Goal: Information Seeking & Learning: Learn about a topic

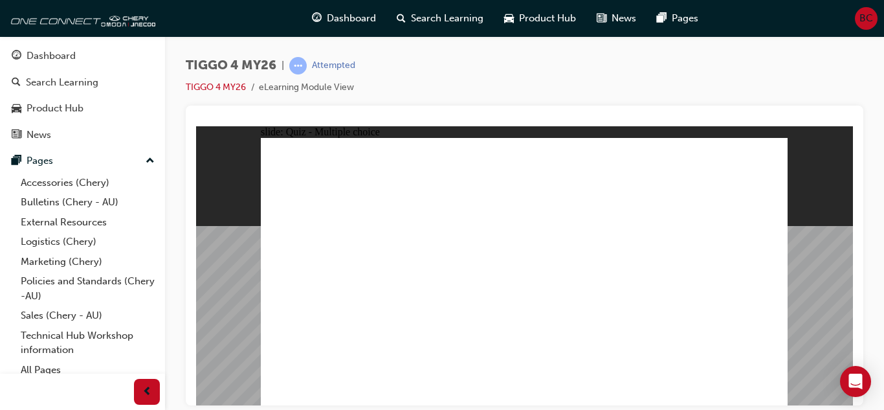
radio input "true"
drag, startPoint x: 302, startPoint y: 272, endPoint x: 650, endPoint y: 308, distance: 350.6
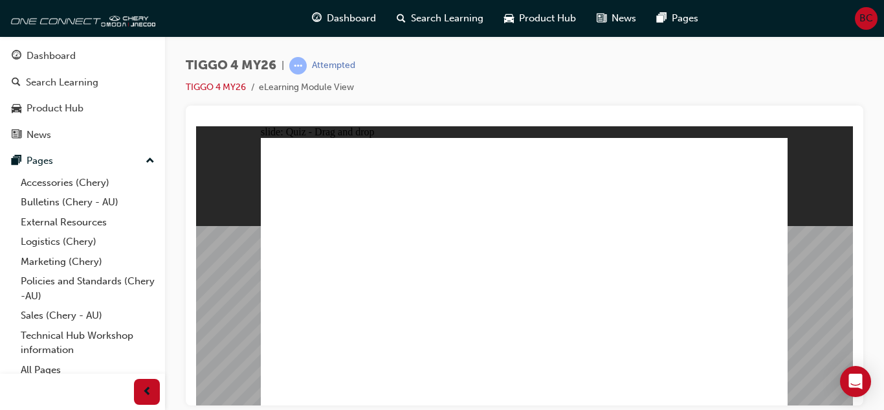
drag, startPoint x: 634, startPoint y: 223, endPoint x: 329, endPoint y: 221, distance: 304.8
drag, startPoint x: 633, startPoint y: 225, endPoint x: 316, endPoint y: 269, distance: 319.5
drag, startPoint x: 626, startPoint y: 276, endPoint x: 558, endPoint y: 275, distance: 67.3
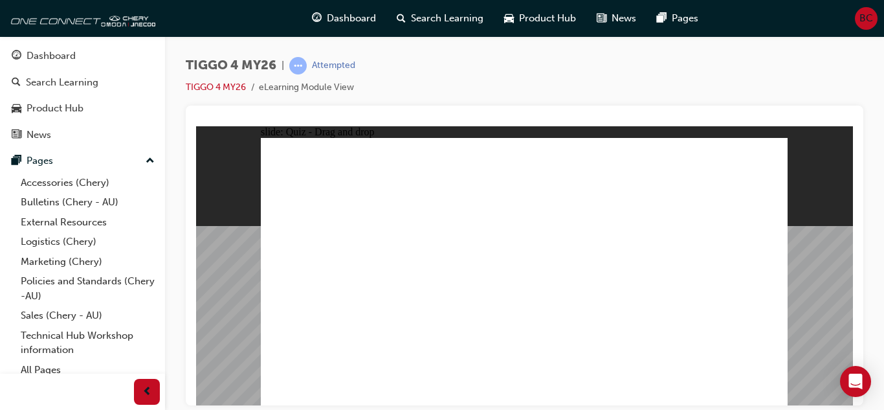
drag, startPoint x: 513, startPoint y: 223, endPoint x: 619, endPoint y: 224, distance: 105.5
drag, startPoint x: 619, startPoint y: 224, endPoint x: 515, endPoint y: 224, distance: 103.5
drag, startPoint x: 535, startPoint y: 224, endPoint x: 652, endPoint y: 230, distance: 117.3
drag, startPoint x: 527, startPoint y: 223, endPoint x: 629, endPoint y: 329, distance: 146.5
drag, startPoint x: 615, startPoint y: 227, endPoint x: 307, endPoint y: 331, distance: 325.6
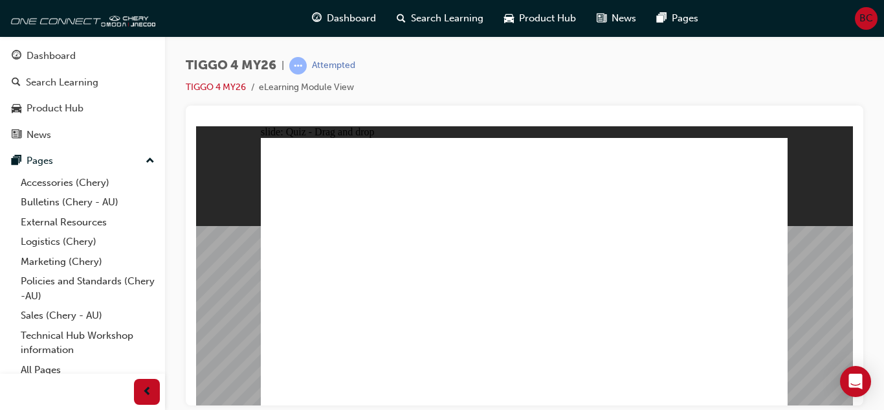
drag, startPoint x: 408, startPoint y: 225, endPoint x: 407, endPoint y: 329, distance: 104.2
drag, startPoint x: 332, startPoint y: 227, endPoint x: 533, endPoint y: 333, distance: 227.2
drag, startPoint x: 733, startPoint y: 227, endPoint x: 729, endPoint y: 333, distance: 106.2
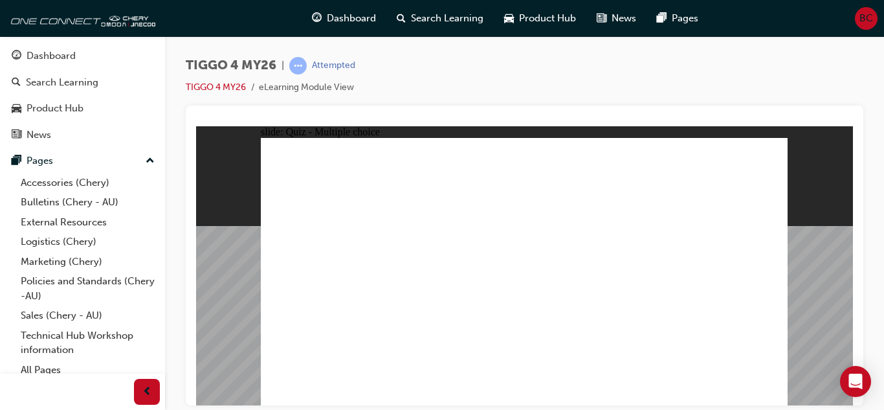
radio input "true"
radio input "false"
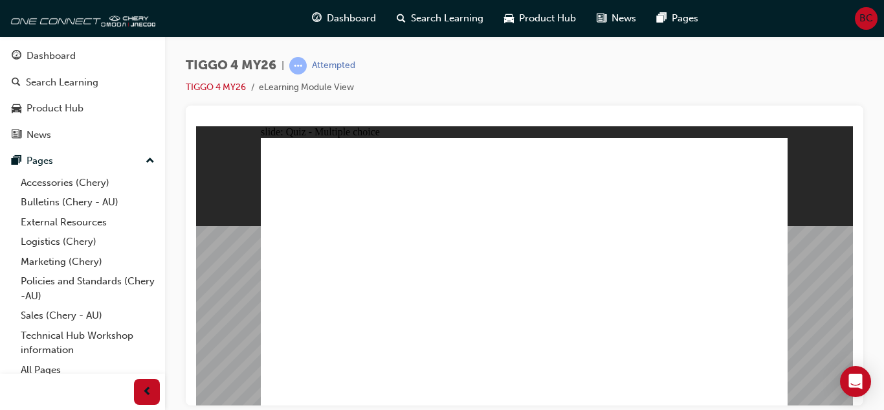
radio input "true"
radio input "false"
radio input "true"
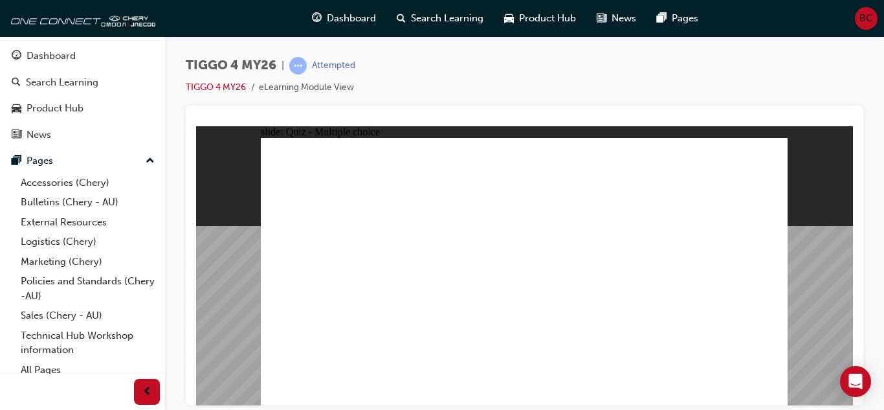
radio input "true"
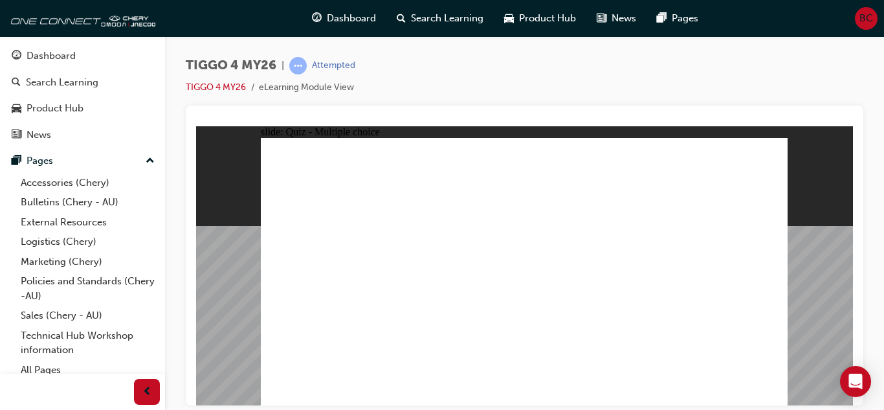
drag, startPoint x: 323, startPoint y: 300, endPoint x: 572, endPoint y: 202, distance: 267.6
drag, startPoint x: 420, startPoint y: 266, endPoint x: 683, endPoint y: 197, distance: 272.2
drag, startPoint x: 425, startPoint y: 293, endPoint x: 689, endPoint y: 223, distance: 273.6
drag, startPoint x: 337, startPoint y: 243, endPoint x: 704, endPoint y: 251, distance: 367.0
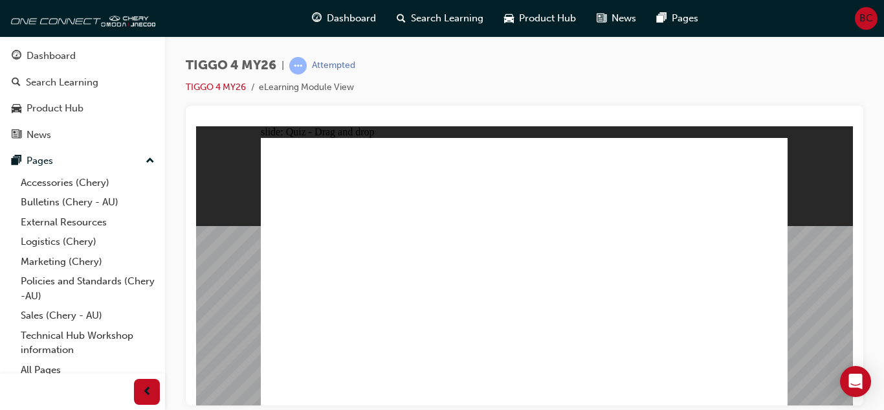
drag, startPoint x: 337, startPoint y: 321, endPoint x: 709, endPoint y: 263, distance: 377.3
drag, startPoint x: 344, startPoint y: 270, endPoint x: 704, endPoint y: 282, distance: 360.0
drag, startPoint x: 430, startPoint y: 241, endPoint x: 569, endPoint y: 221, distance: 139.9
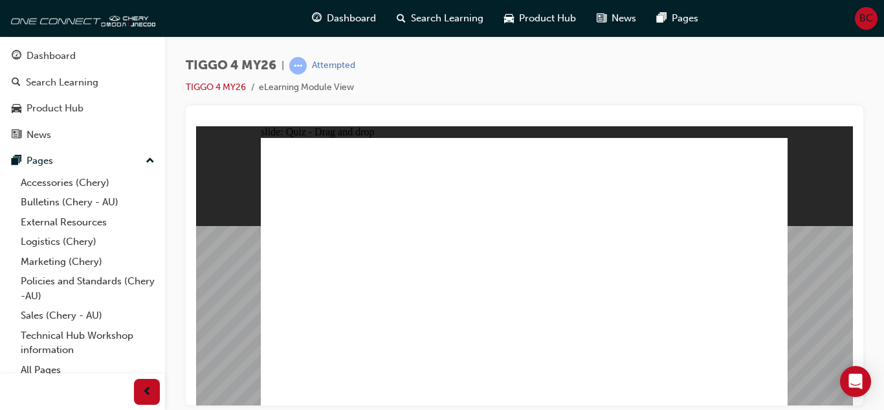
radio input "true"
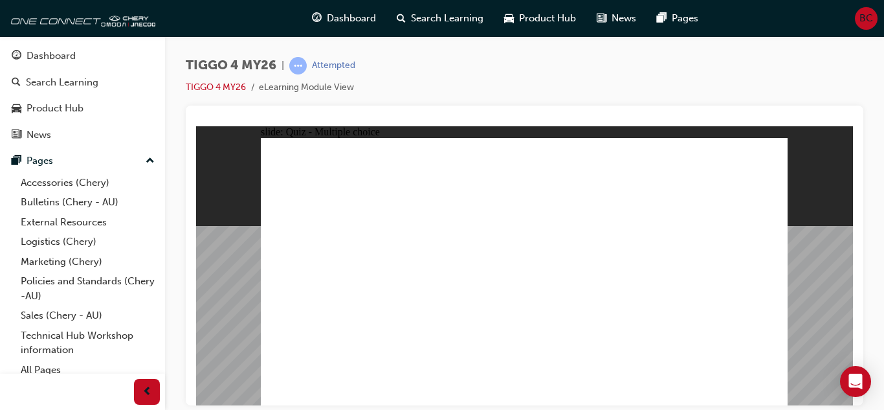
radio input "true"
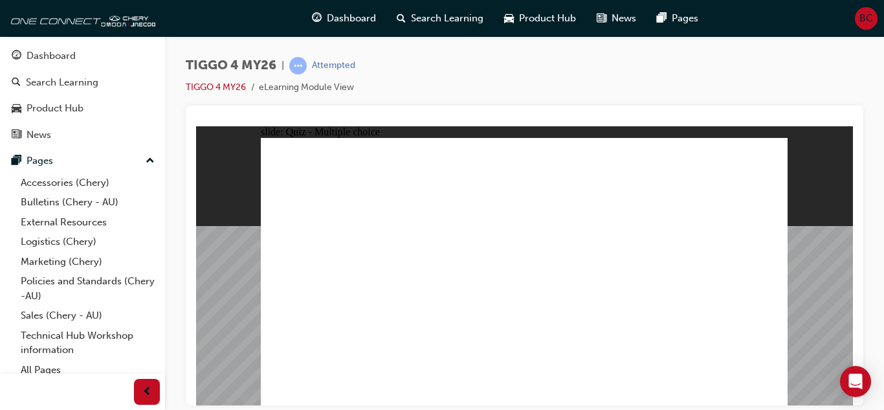
radio input "true"
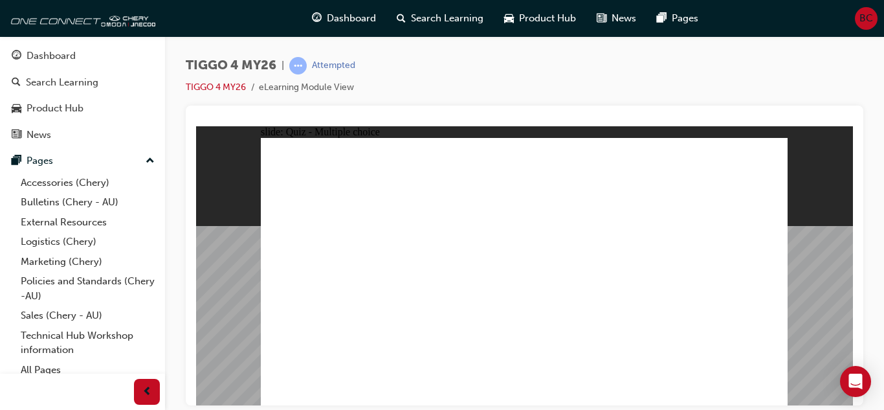
radio input "true"
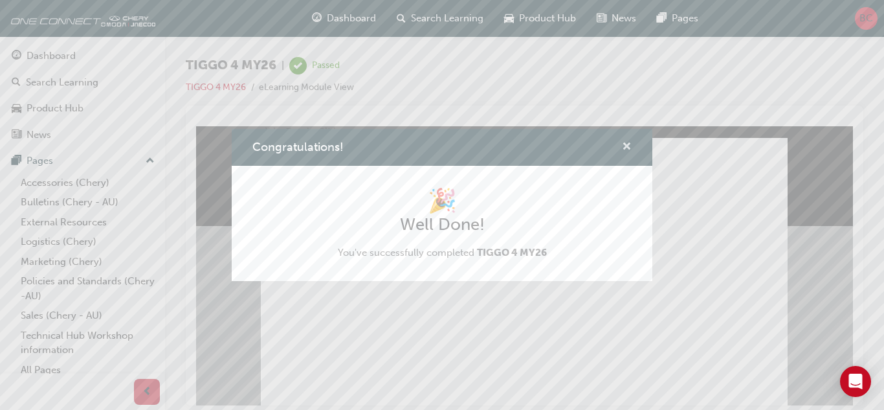
click at [624, 144] on span "cross-icon" at bounding box center [627, 148] width 10 height 12
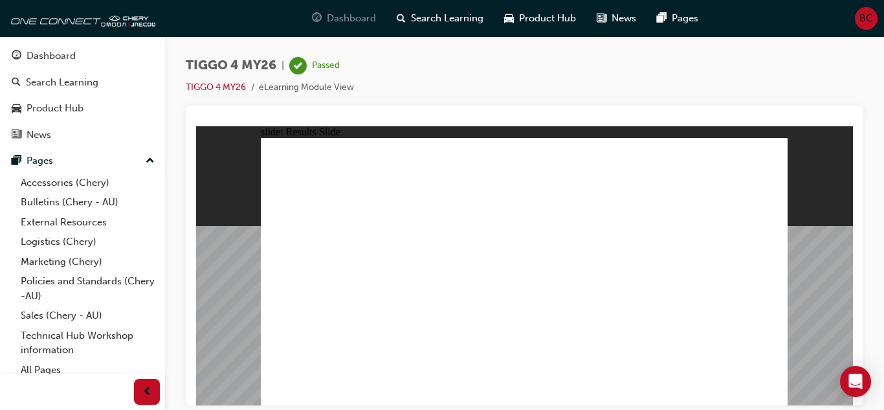
click at [339, 16] on span "Dashboard" at bounding box center [351, 18] width 49 height 15
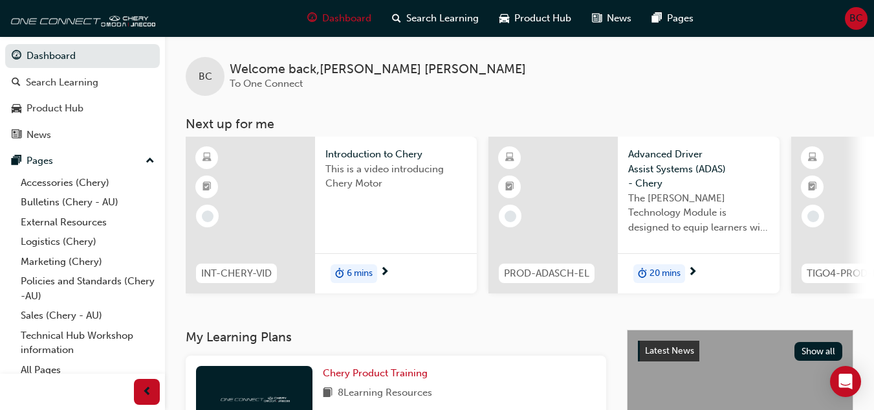
click at [357, 269] on span "6 mins" at bounding box center [360, 273] width 26 height 15
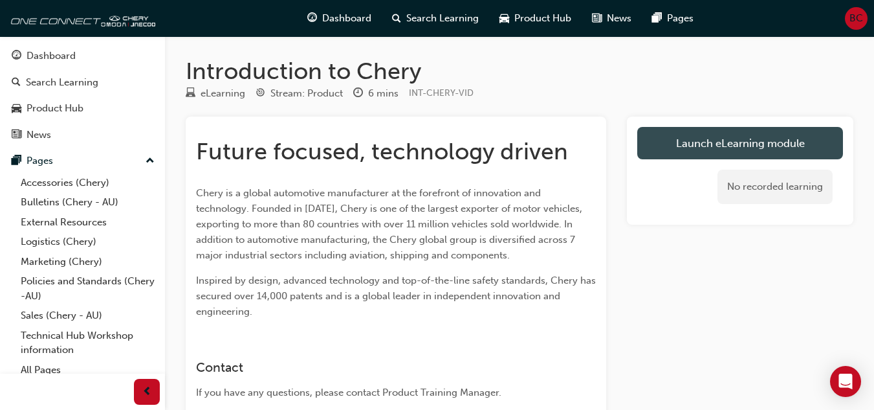
click at [741, 146] on link "Launch eLearning module" at bounding box center [740, 143] width 206 height 32
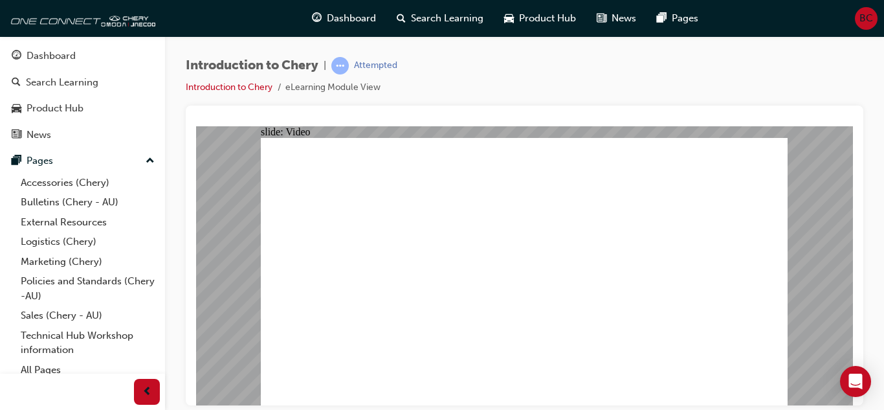
type input "0"
click at [568, 81] on div "Introduction to Chery | Attempted Introduction to Chery eLearning Module View" at bounding box center [525, 81] width 678 height 49
type input "311"
click at [355, 14] on span "Dashboard" at bounding box center [351, 18] width 49 height 15
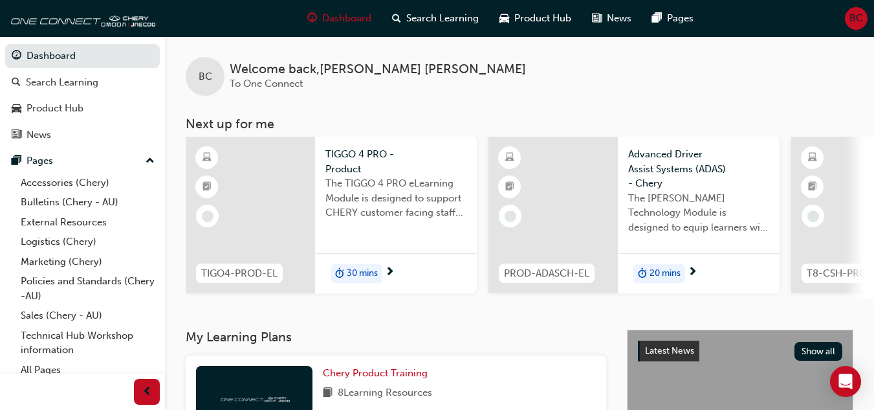
click at [355, 269] on span "30 mins" at bounding box center [362, 273] width 31 height 15
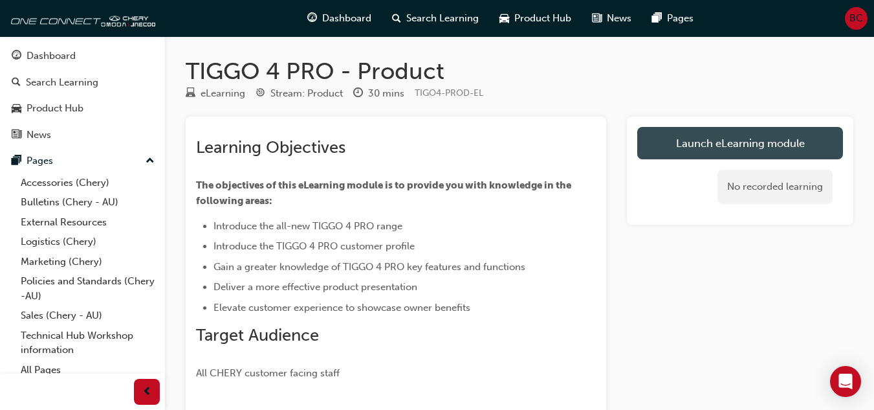
click at [735, 141] on link "Launch eLearning module" at bounding box center [740, 143] width 206 height 32
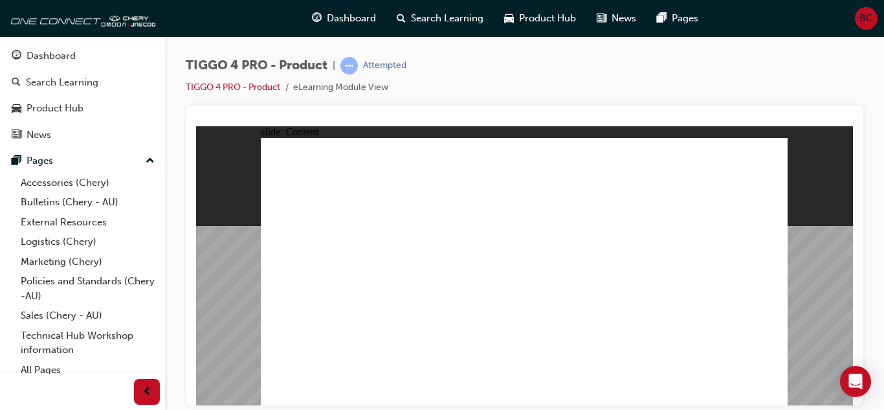
drag, startPoint x: 629, startPoint y: 160, endPoint x: 623, endPoint y: 168, distance: 10.2
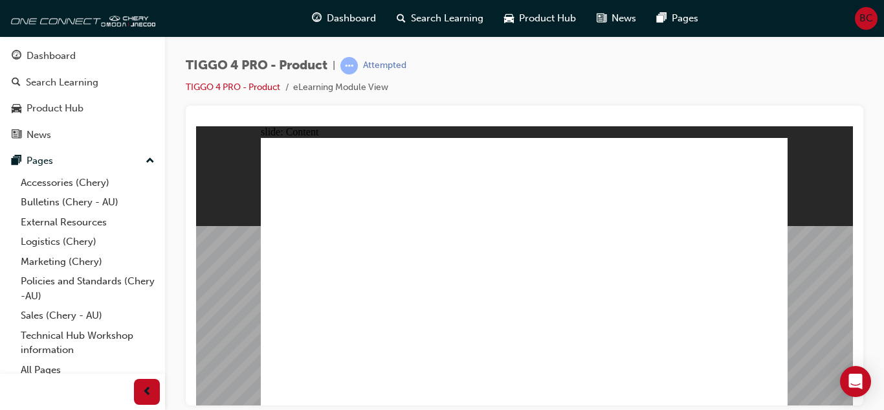
drag, startPoint x: 340, startPoint y: 227, endPoint x: 349, endPoint y: 226, distance: 8.5
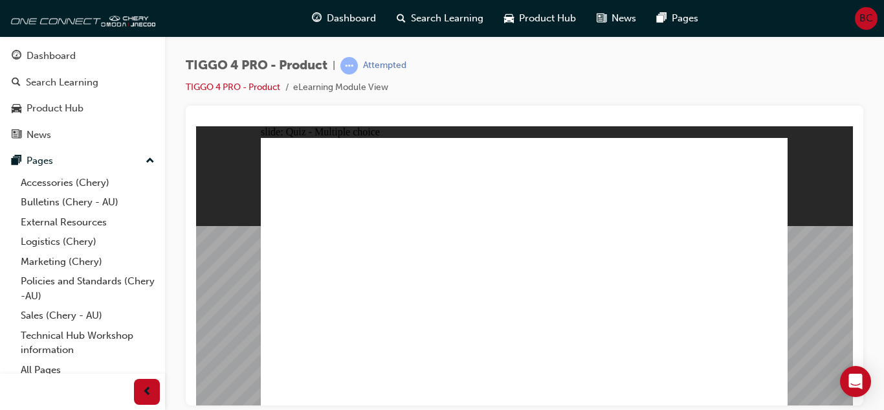
radio input "true"
drag, startPoint x: 618, startPoint y: 224, endPoint x: 312, endPoint y: 330, distance: 324.0
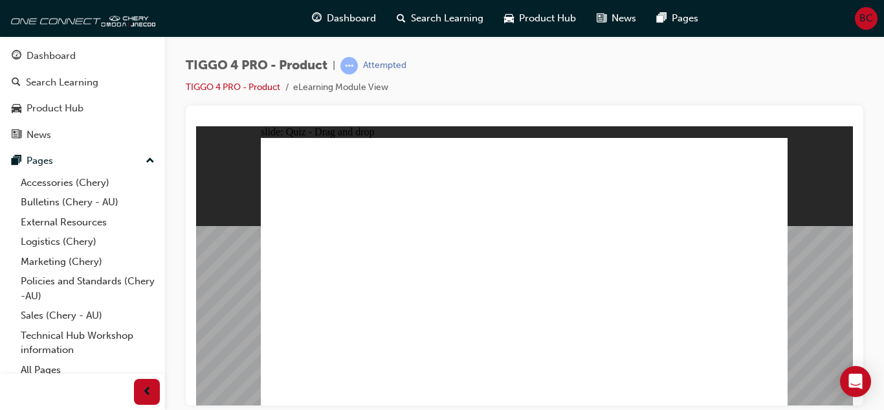
drag, startPoint x: 412, startPoint y: 228, endPoint x: 414, endPoint y: 339, distance: 111.3
drag, startPoint x: 529, startPoint y: 221, endPoint x: 627, endPoint y: 327, distance: 144.2
drag, startPoint x: 712, startPoint y: 223, endPoint x: 712, endPoint y: 327, distance: 103.5
drag, startPoint x: 300, startPoint y: 220, endPoint x: 500, endPoint y: 324, distance: 224.9
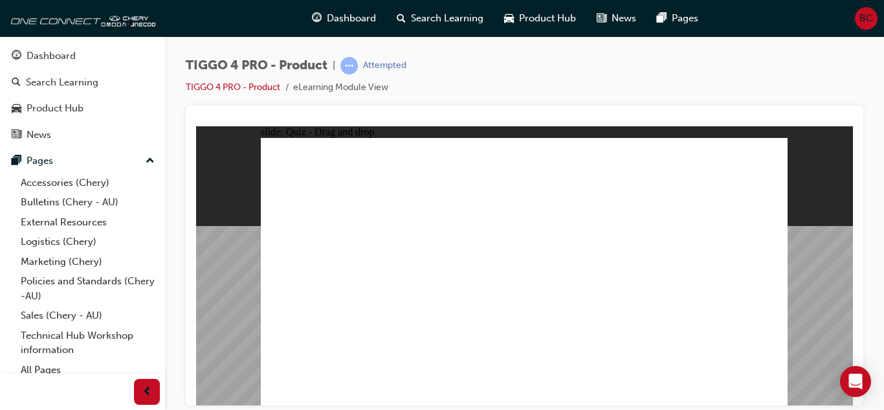
radio input "true"
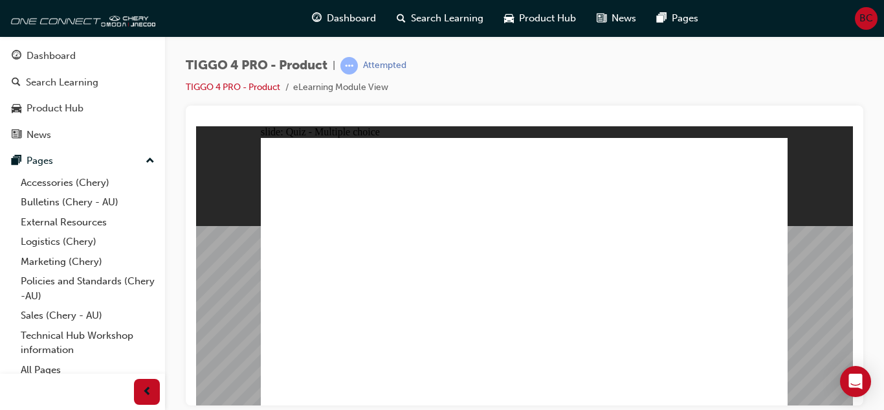
radio input "false"
radio input "true"
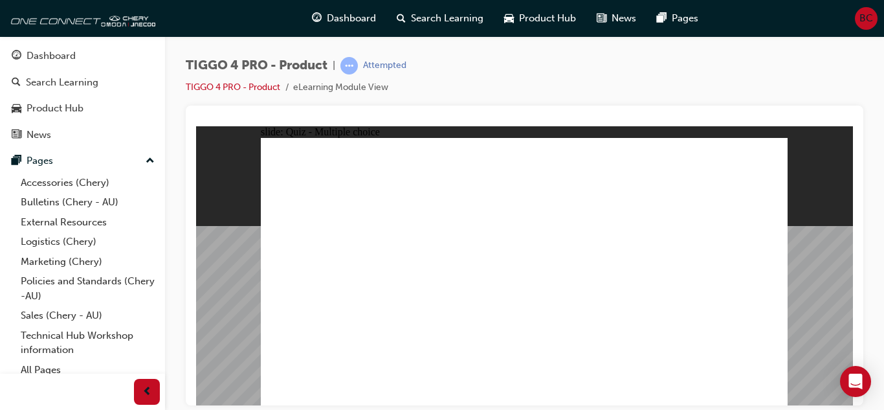
radio input "true"
drag, startPoint x: 333, startPoint y: 272, endPoint x: 706, endPoint y: 200, distance: 379.6
drag, startPoint x: 446, startPoint y: 273, endPoint x: 712, endPoint y: 223, distance: 270.6
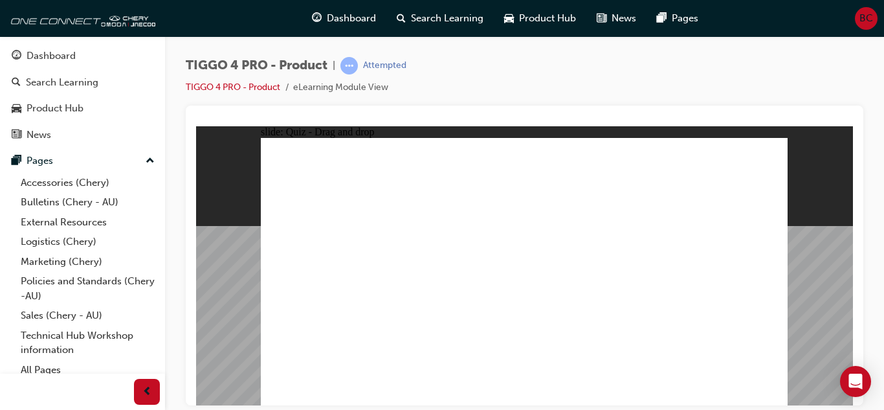
drag, startPoint x: 437, startPoint y: 300, endPoint x: 700, endPoint y: 251, distance: 266.7
drag, startPoint x: 338, startPoint y: 253, endPoint x: 575, endPoint y: 210, distance: 241.4
drag, startPoint x: 349, startPoint y: 297, endPoint x: 563, endPoint y: 235, distance: 223.0
drag, startPoint x: 445, startPoint y: 247, endPoint x: 584, endPoint y: 250, distance: 139.2
drag, startPoint x: 341, startPoint y: 325, endPoint x: 712, endPoint y: 265, distance: 376.3
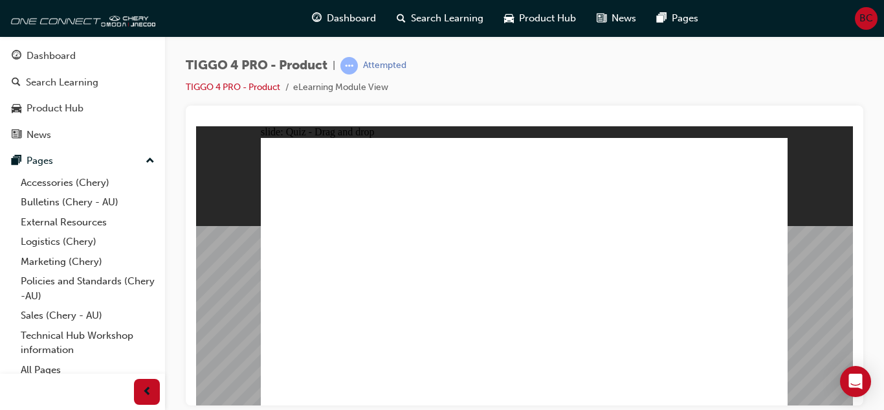
radio input "true"
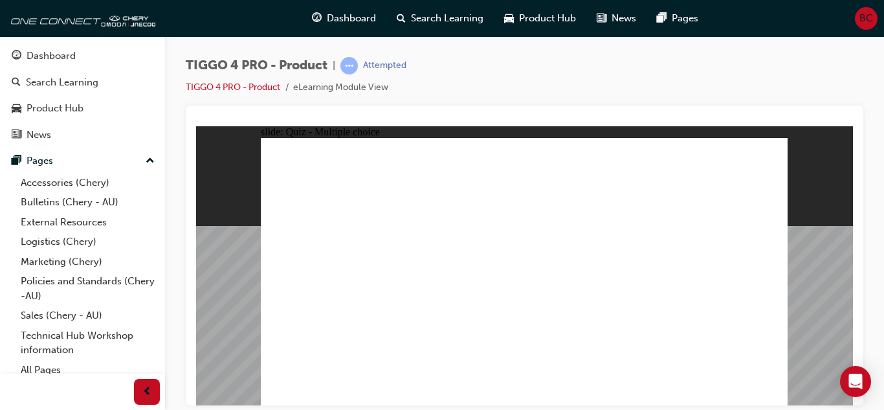
radio input "true"
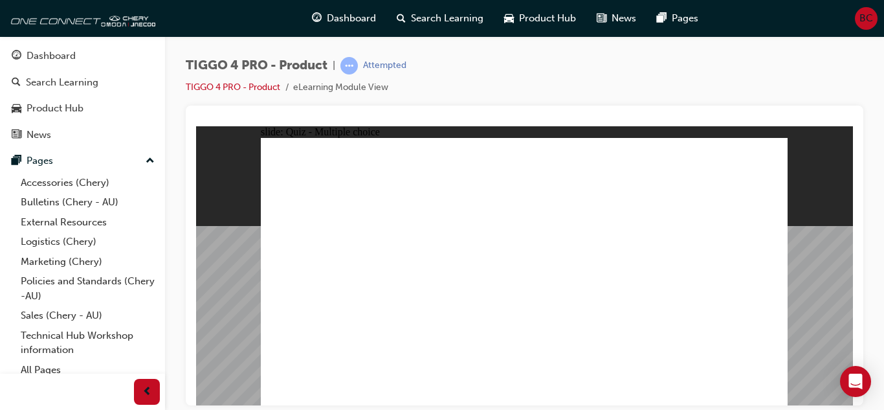
radio input "true"
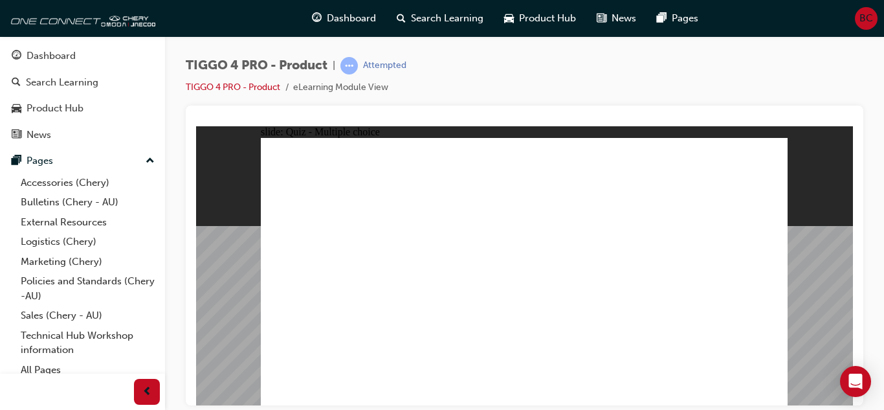
radio input "true"
drag, startPoint x: 463, startPoint y: 315, endPoint x: 457, endPoint y: 323, distance: 9.7
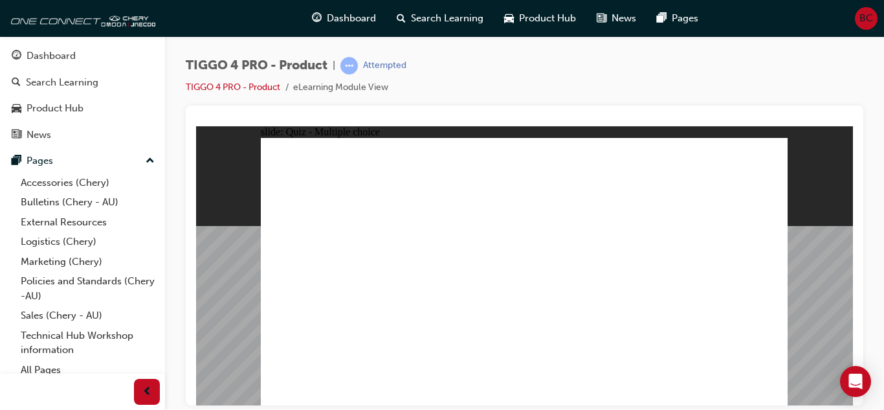
radio input "true"
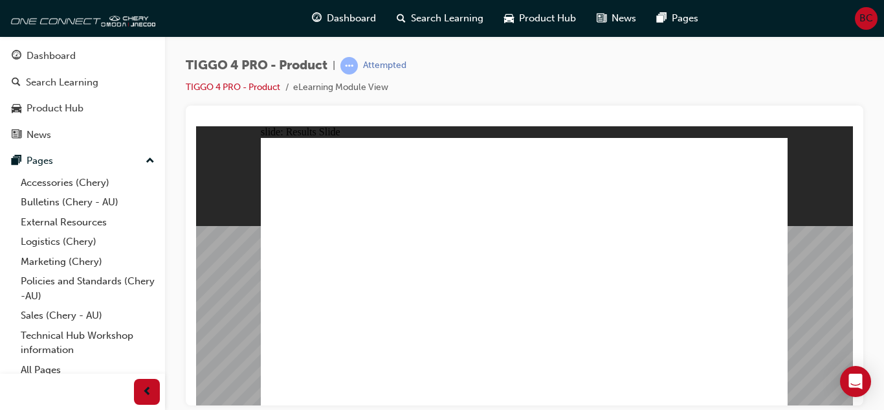
radio input "true"
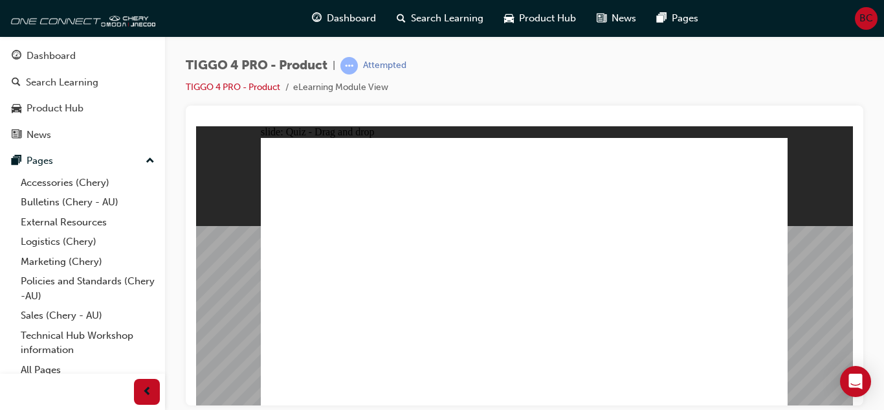
drag, startPoint x: 322, startPoint y: 222, endPoint x: 523, endPoint y: 326, distance: 226.3
drag, startPoint x: 428, startPoint y: 228, endPoint x: 440, endPoint y: 319, distance: 91.4
drag, startPoint x: 515, startPoint y: 229, endPoint x: 618, endPoint y: 333, distance: 146.0
drag, startPoint x: 618, startPoint y: 225, endPoint x: 313, endPoint y: 329, distance: 322.1
drag, startPoint x: 734, startPoint y: 223, endPoint x: 731, endPoint y: 330, distance: 106.8
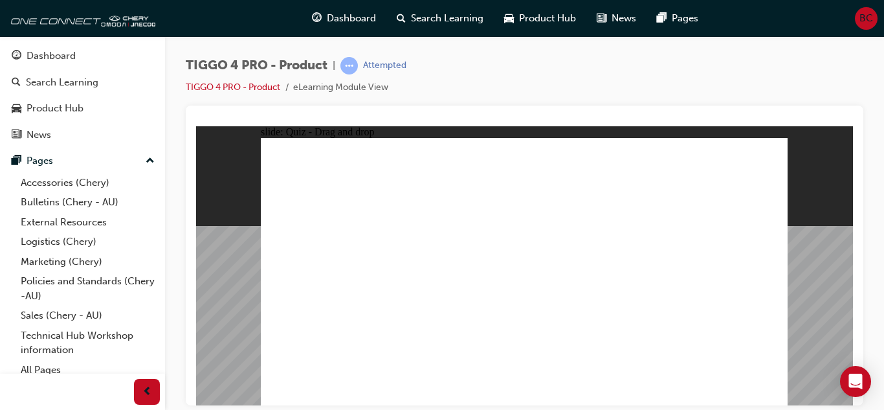
radio input "true"
drag, startPoint x: 480, startPoint y: 307, endPoint x: 465, endPoint y: 307, distance: 14.3
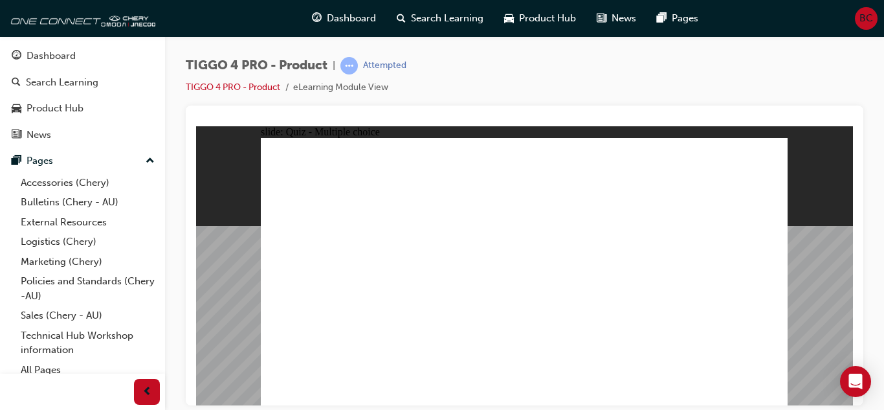
radio input "true"
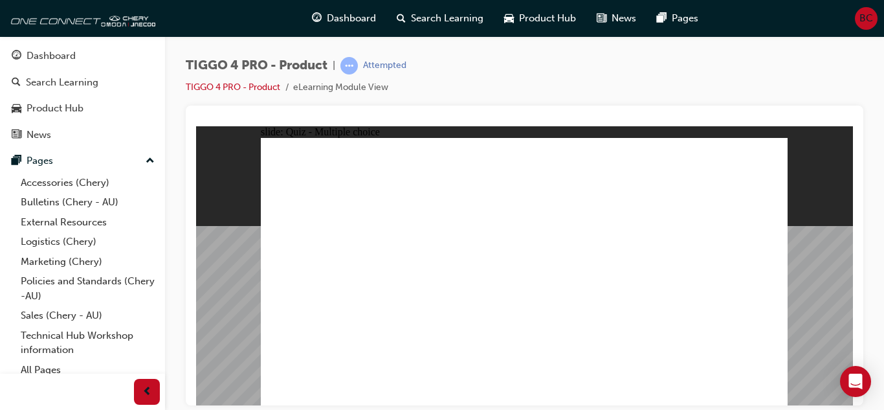
drag, startPoint x: 447, startPoint y: 270, endPoint x: 701, endPoint y: 206, distance: 262.3
drag, startPoint x: 311, startPoint y: 324, endPoint x: 680, endPoint y: 223, distance: 382.3
drag, startPoint x: 322, startPoint y: 242, endPoint x: 690, endPoint y: 254, distance: 369.1
drag, startPoint x: 432, startPoint y: 245, endPoint x: 560, endPoint y: 213, distance: 131.4
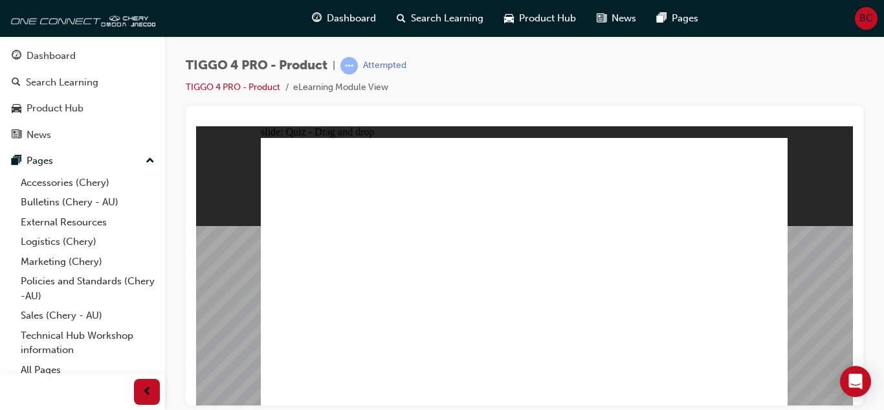
drag, startPoint x: 422, startPoint y: 298, endPoint x: 542, endPoint y: 222, distance: 142.2
drag, startPoint x: 333, startPoint y: 273, endPoint x: 699, endPoint y: 270, distance: 366.3
drag, startPoint x: 340, startPoint y: 296, endPoint x: 582, endPoint y: 241, distance: 248.2
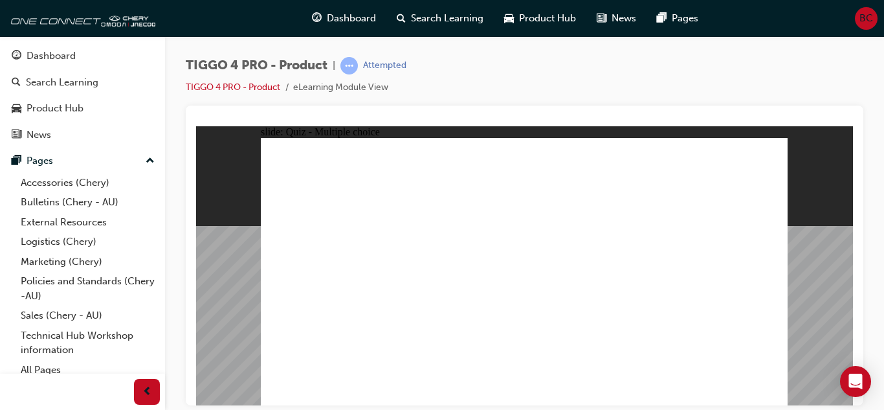
radio input "true"
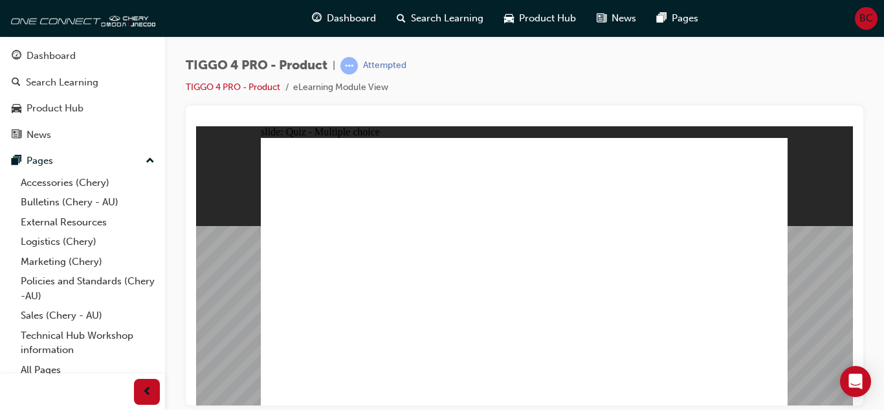
radio input "true"
drag, startPoint x: 500, startPoint y: 316, endPoint x: 513, endPoint y: 314, distance: 13.1
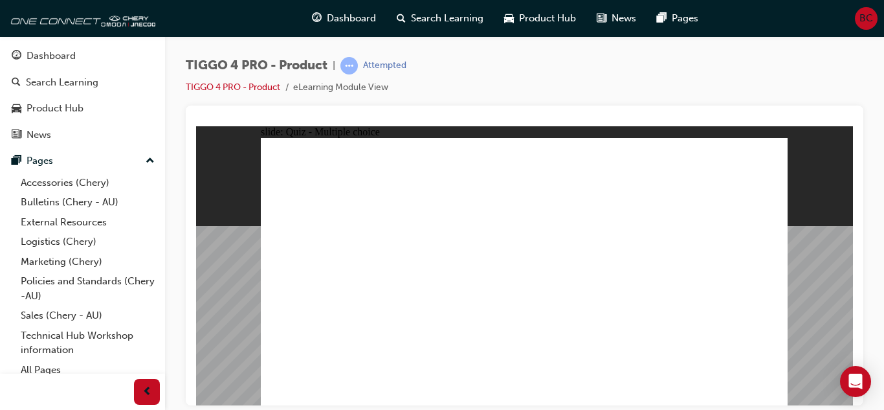
radio input "true"
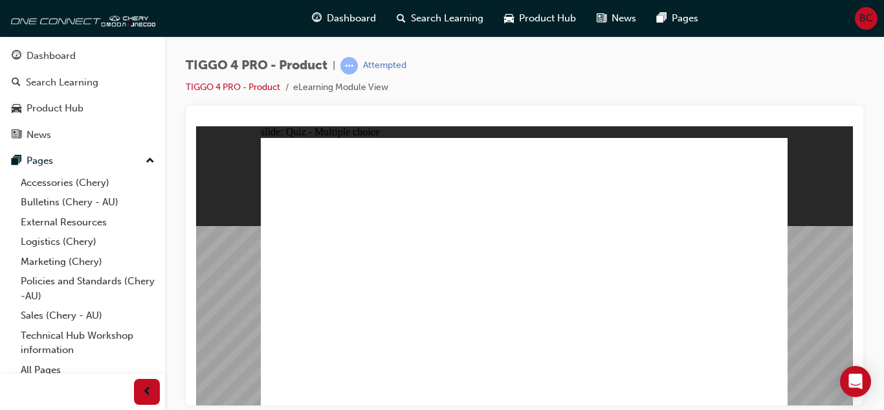
radio input "true"
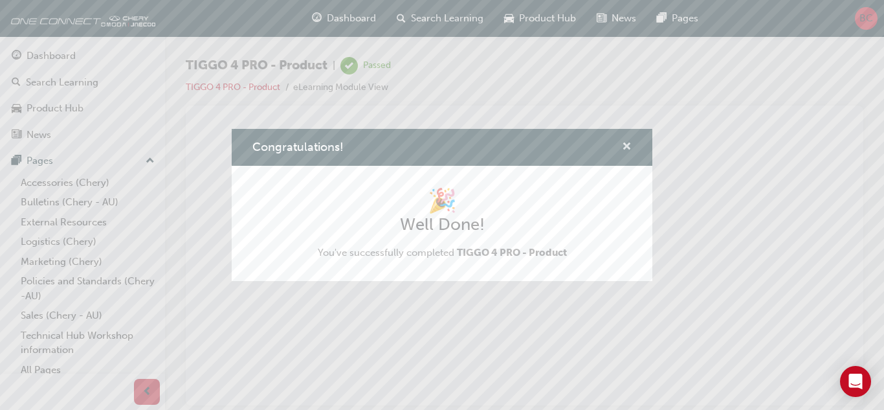
click at [627, 145] on span "cross-icon" at bounding box center [627, 148] width 10 height 12
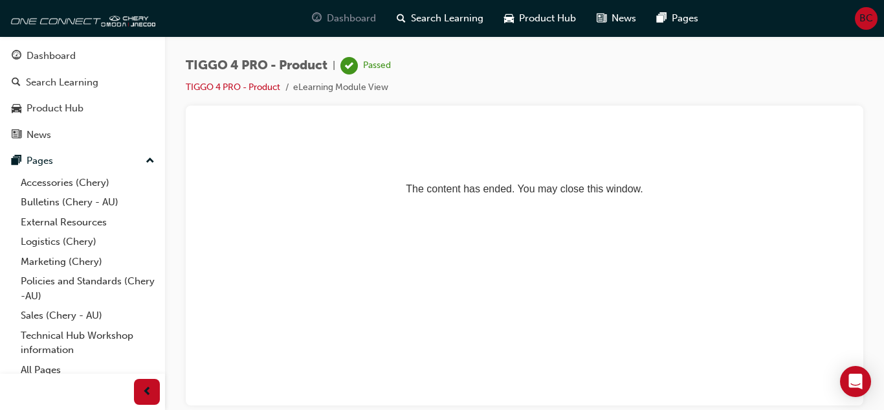
click at [341, 16] on span "Dashboard" at bounding box center [351, 18] width 49 height 15
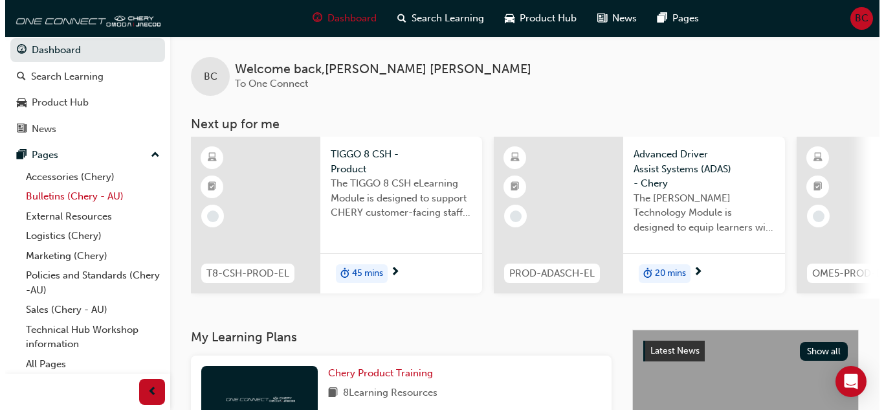
scroll to position [7, 0]
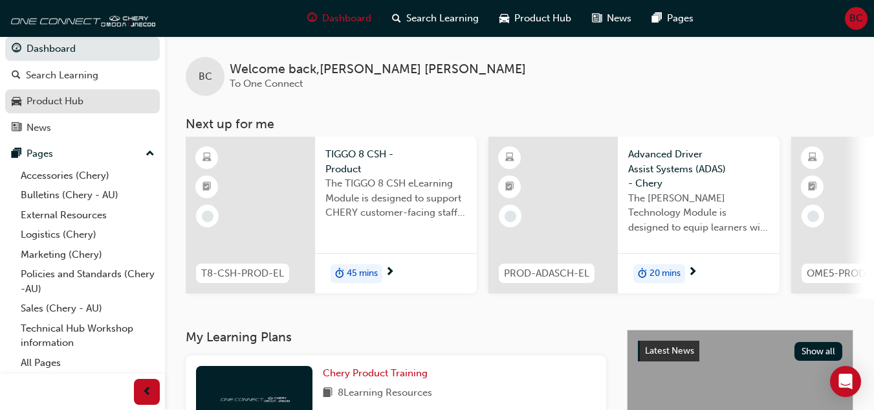
click at [56, 96] on div "Product Hub" at bounding box center [55, 101] width 57 height 15
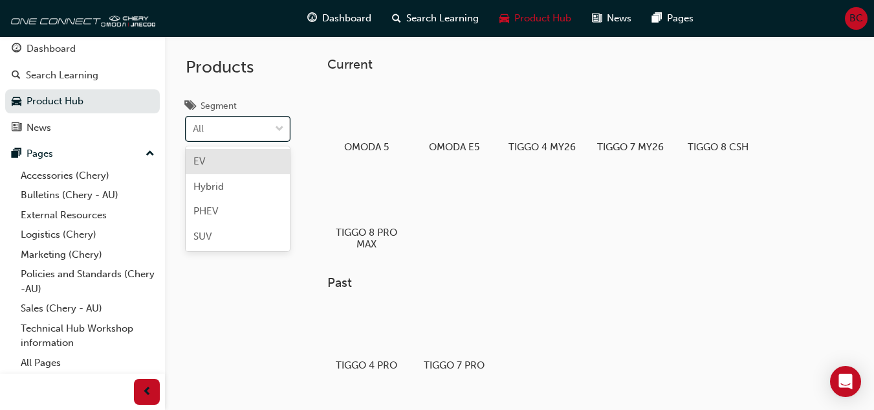
click at [280, 129] on span "down-icon" at bounding box center [279, 129] width 9 height 17
click at [194, 129] on input "Segment option EV focused, 1 of 4. 4 results available. Use Up and Down to choo…" at bounding box center [193, 128] width 1 height 11
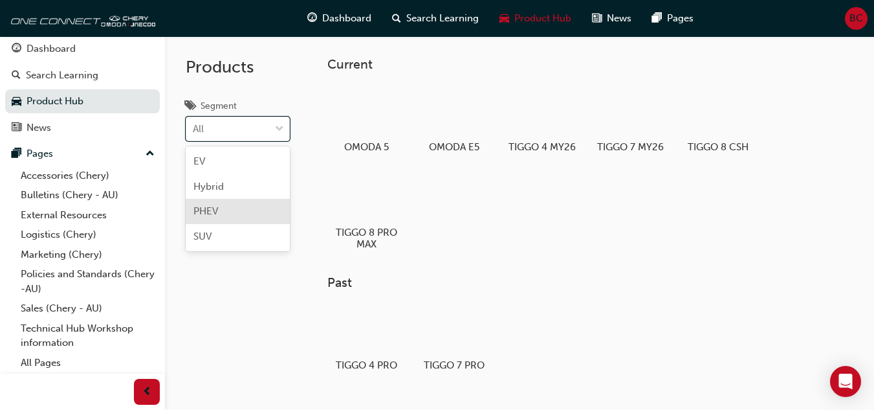
click at [225, 209] on div "PHEV" at bounding box center [238, 211] width 104 height 25
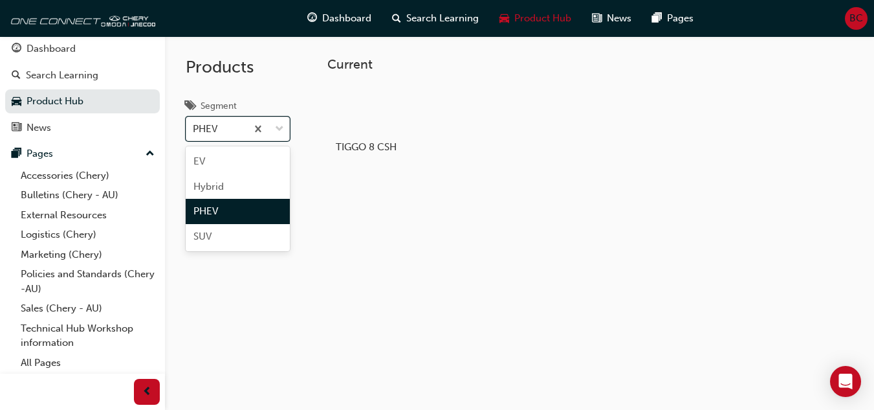
click at [282, 127] on span "down-icon" at bounding box center [279, 129] width 9 height 17
click at [194, 127] on input "Segment option PHEV, selected. option PHEV focused, 3 of 4. 4 results available…" at bounding box center [193, 128] width 1 height 11
click at [215, 155] on div "EV" at bounding box center [238, 161] width 104 height 25
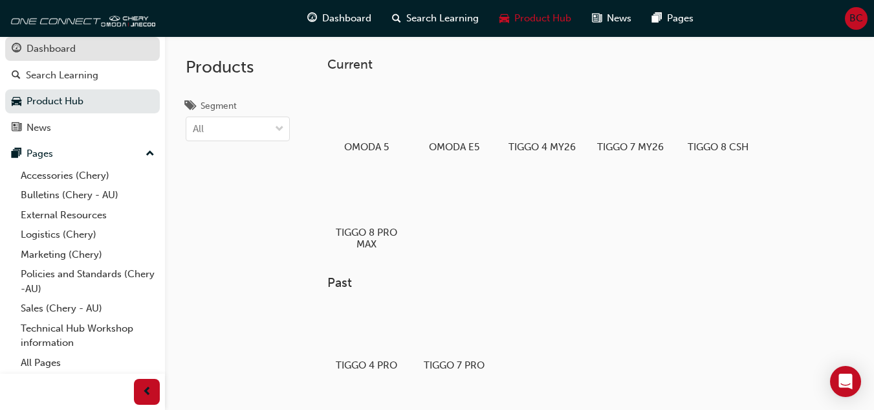
click at [49, 52] on div "Dashboard" at bounding box center [51, 48] width 49 height 15
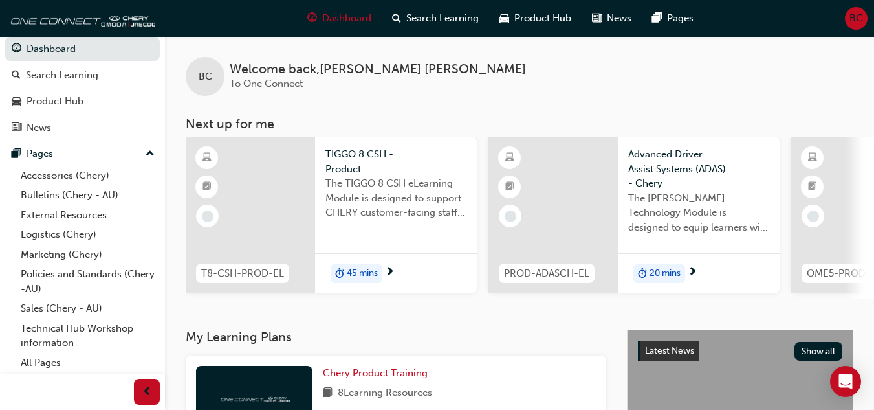
click at [352, 269] on span "45 mins" at bounding box center [362, 273] width 31 height 15
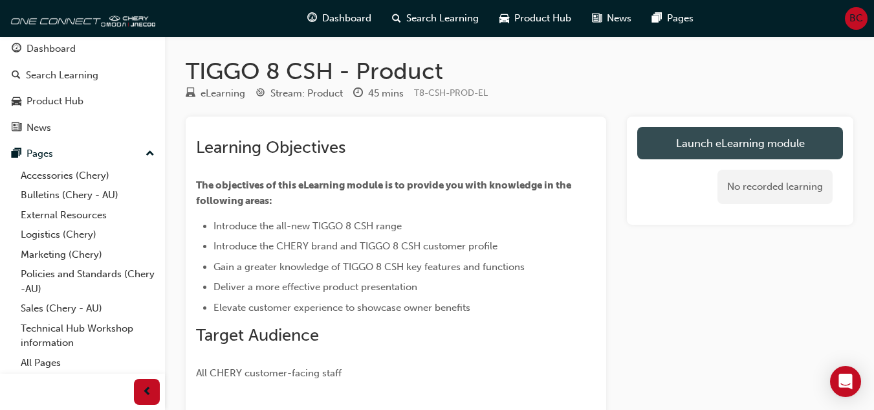
click at [733, 138] on link "Launch eLearning module" at bounding box center [740, 143] width 206 height 32
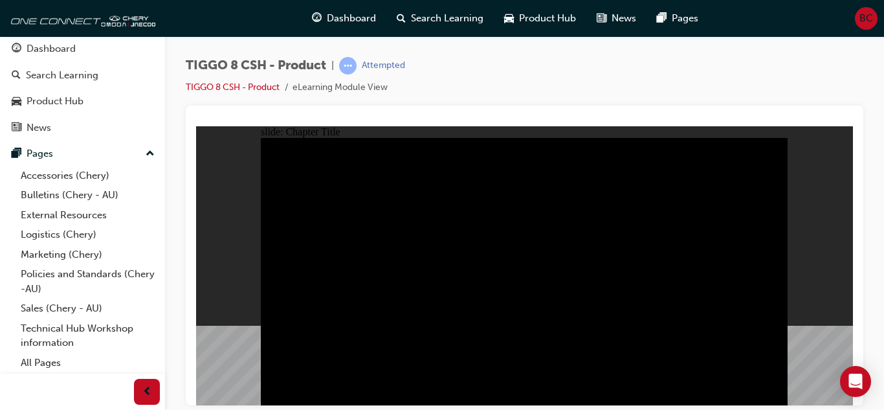
drag, startPoint x: 597, startPoint y: 239, endPoint x: 692, endPoint y: 249, distance: 95.7
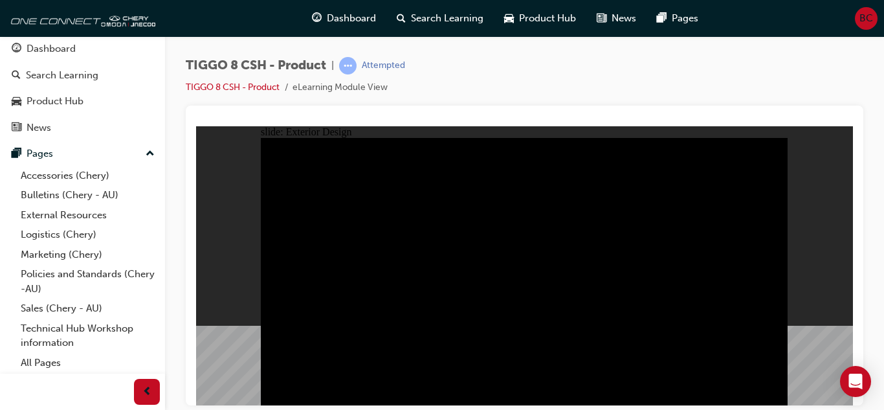
drag, startPoint x: 513, startPoint y: 285, endPoint x: 696, endPoint y: 300, distance: 183.8
type input "23"
drag, startPoint x: 293, startPoint y: 164, endPoint x: 404, endPoint y: 182, distance: 112.9
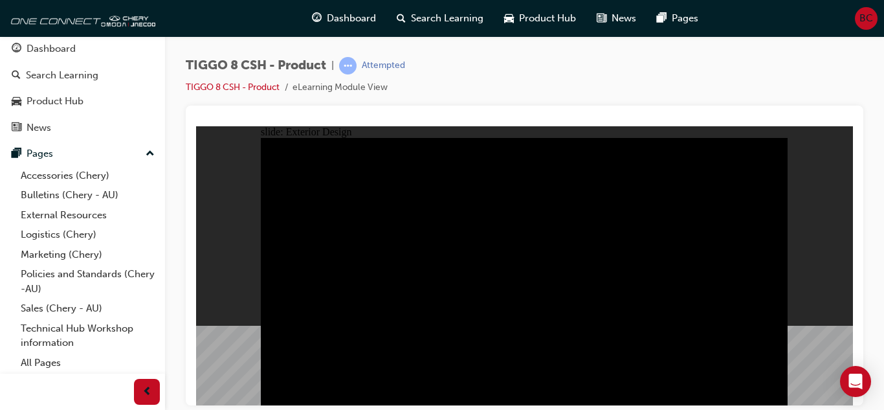
drag, startPoint x: 445, startPoint y: 316, endPoint x: 441, endPoint y: 322, distance: 7.0
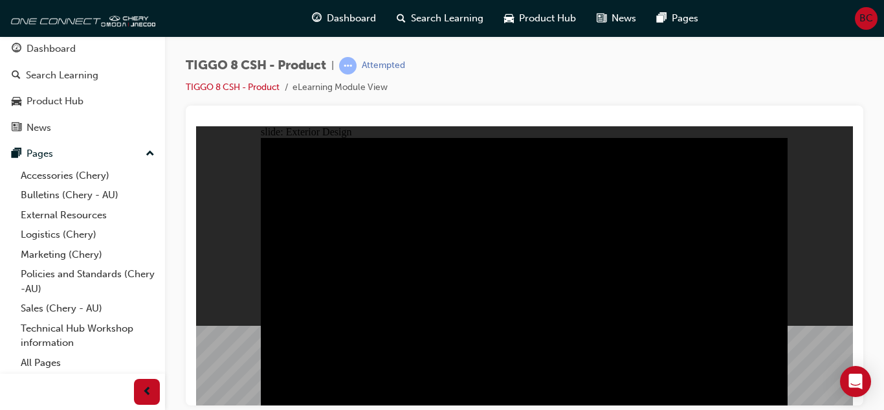
drag, startPoint x: 664, startPoint y: 210, endPoint x: 622, endPoint y: 218, distance: 42.8
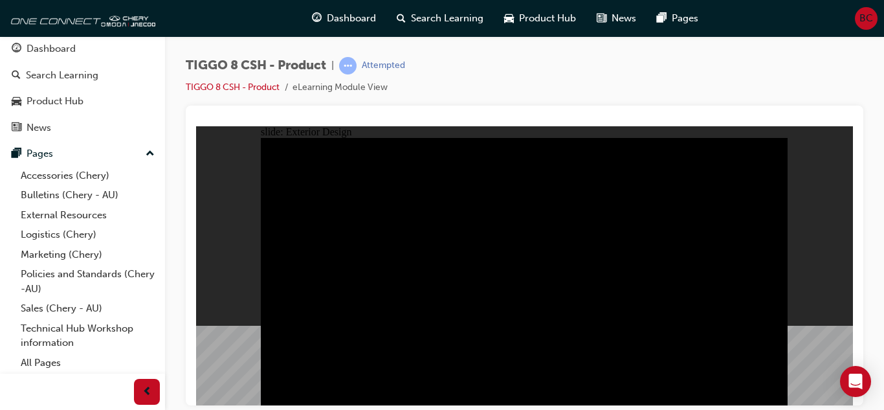
drag, startPoint x: 641, startPoint y: 269, endPoint x: 649, endPoint y: 269, distance: 7.8
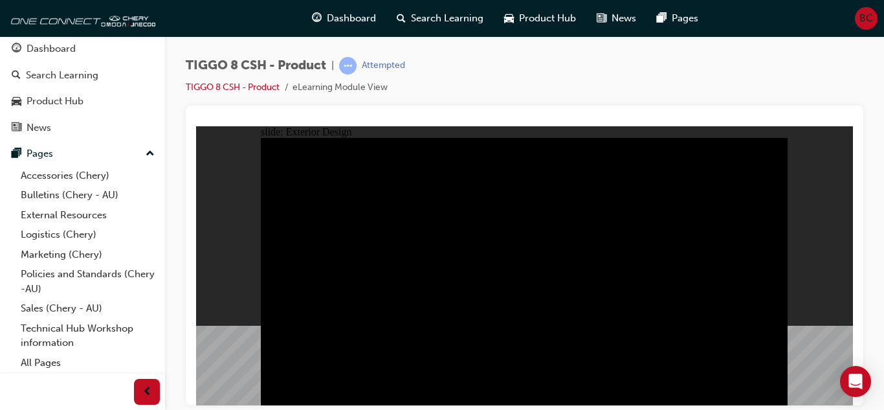
drag, startPoint x: 583, startPoint y: 166, endPoint x: 612, endPoint y: 172, distance: 29.1
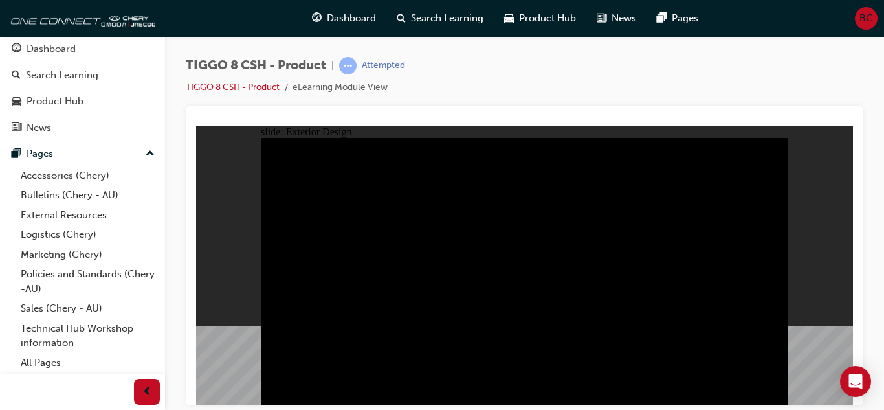
drag, startPoint x: 459, startPoint y: 217, endPoint x: 544, endPoint y: 224, distance: 85.1
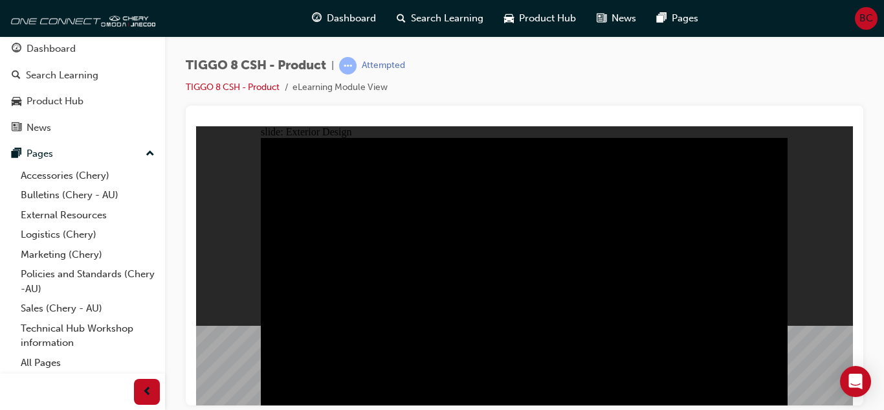
drag, startPoint x: 372, startPoint y: 166, endPoint x: 504, endPoint y: 227, distance: 145.6
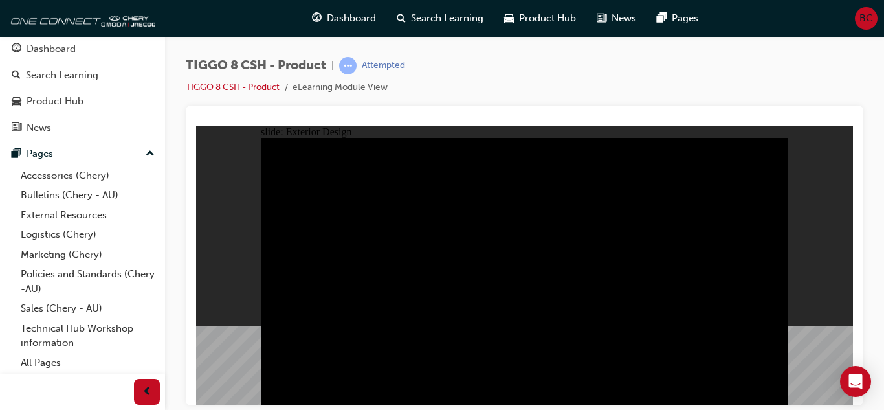
drag, startPoint x: 366, startPoint y: 226, endPoint x: 236, endPoint y: 225, distance: 130.1
click at [239, 226] on div "slide: Exterior Design Rectangle 1 close.png DRAG SLIDER Rectangle 3 Rectangle …" at bounding box center [524, 265] width 657 height 279
drag, startPoint x: 342, startPoint y: 219, endPoint x: 630, endPoint y: 234, distance: 288.4
drag, startPoint x: 715, startPoint y: 214, endPoint x: 433, endPoint y: 215, distance: 282.2
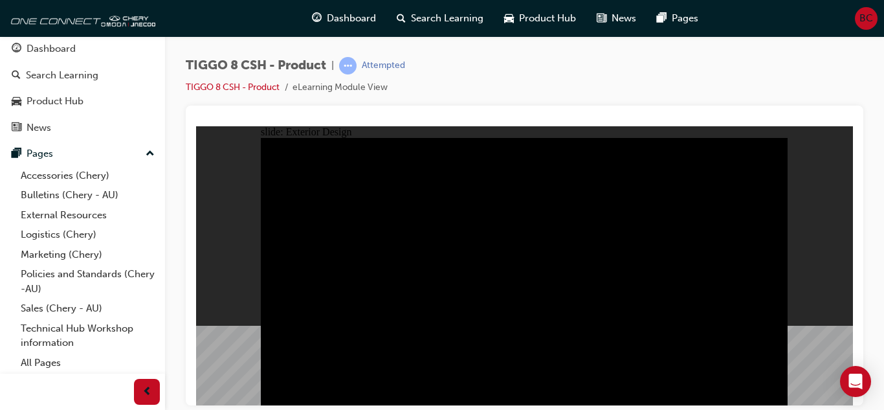
drag, startPoint x: 522, startPoint y: 197, endPoint x: 692, endPoint y: 194, distance: 170.2
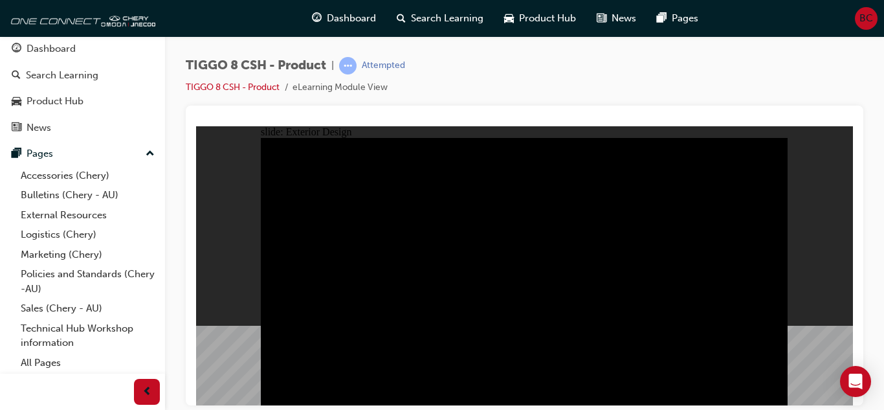
drag, startPoint x: 470, startPoint y: 316, endPoint x: 395, endPoint y: 322, distance: 74.6
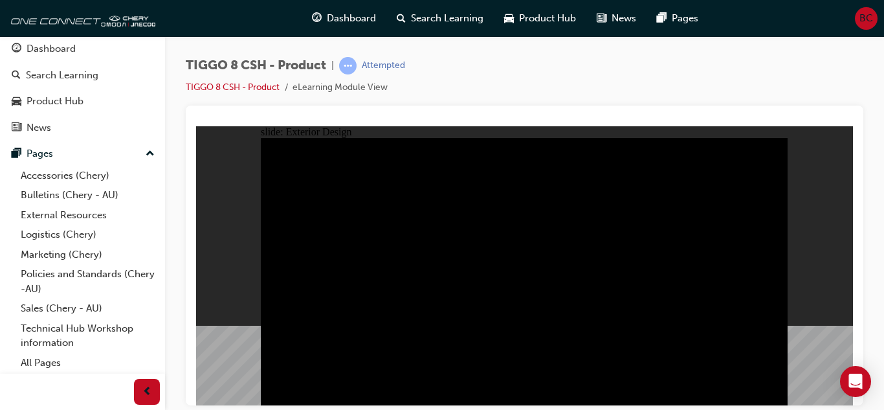
drag, startPoint x: 379, startPoint y: 159, endPoint x: 454, endPoint y: 168, distance: 76.3
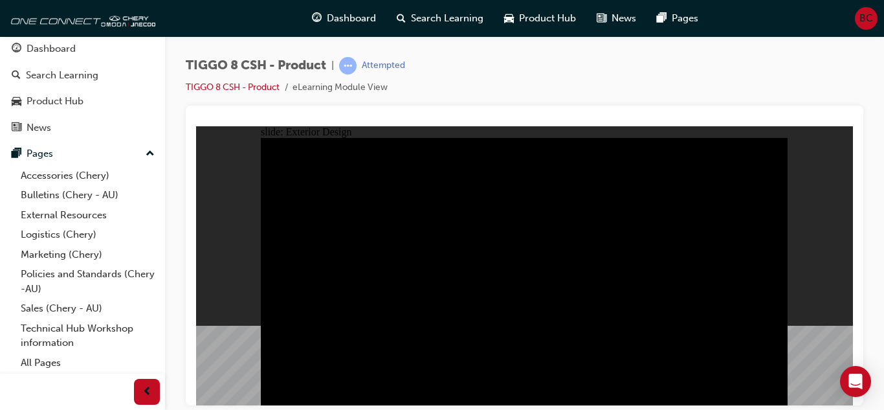
drag, startPoint x: 324, startPoint y: 328, endPoint x: 328, endPoint y: 307, distance: 21.2
drag, startPoint x: 330, startPoint y: 305, endPoint x: 332, endPoint y: 294, distance: 11.8
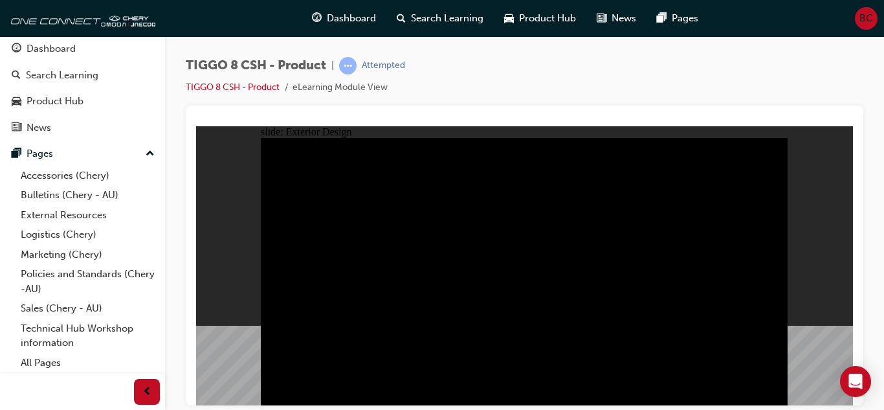
drag, startPoint x: 386, startPoint y: 164, endPoint x: 276, endPoint y: 171, distance: 110.2
type input "23"
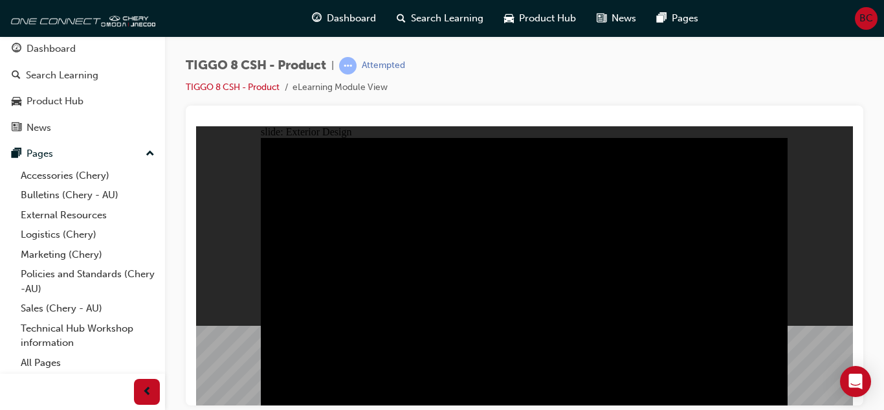
drag, startPoint x: 278, startPoint y: 164, endPoint x: 533, endPoint y: 162, distance: 255.0
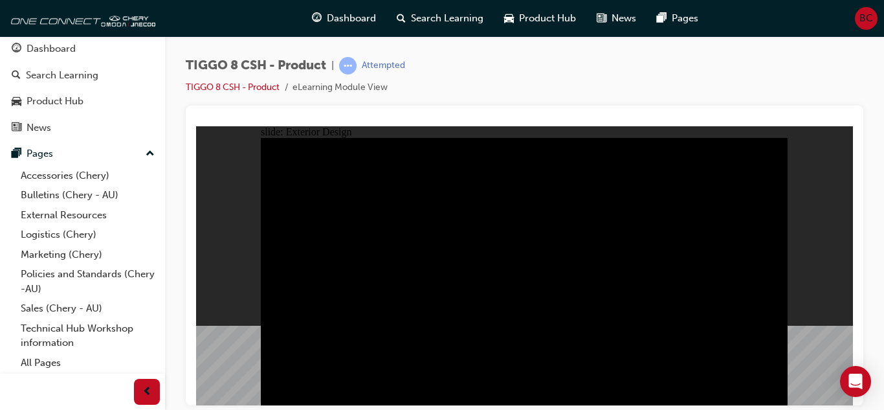
drag, startPoint x: 335, startPoint y: 225, endPoint x: 346, endPoint y: 200, distance: 27.5
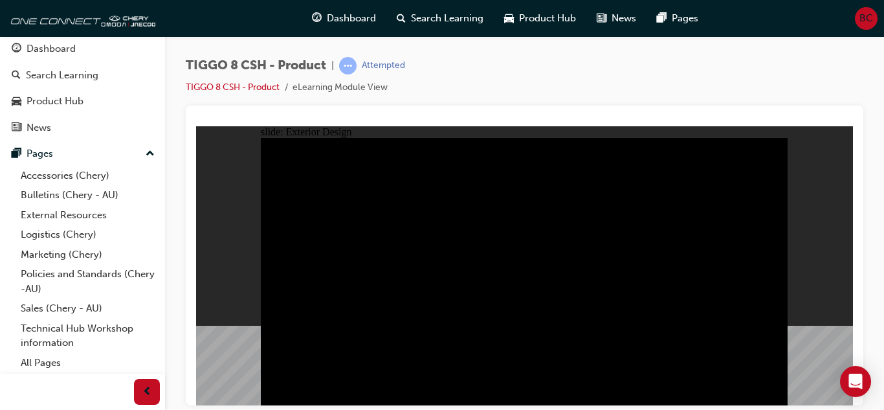
drag, startPoint x: 265, startPoint y: 245, endPoint x: 126, endPoint y: 245, distance: 138.5
click at [196, 245] on html "slide: Exterior Design Rectangle 1 close.png DRAG SLIDER Rectangle 3 Rectangle …" at bounding box center [524, 265] width 657 height 279
drag, startPoint x: 679, startPoint y: 212, endPoint x: 789, endPoint y: 225, distance: 110.8
click at [834, 230] on div "slide: Exterior Design Rectangle 1 close.png DRAG SLIDER Rectangle 3 Rectangle …" at bounding box center [524, 265] width 657 height 279
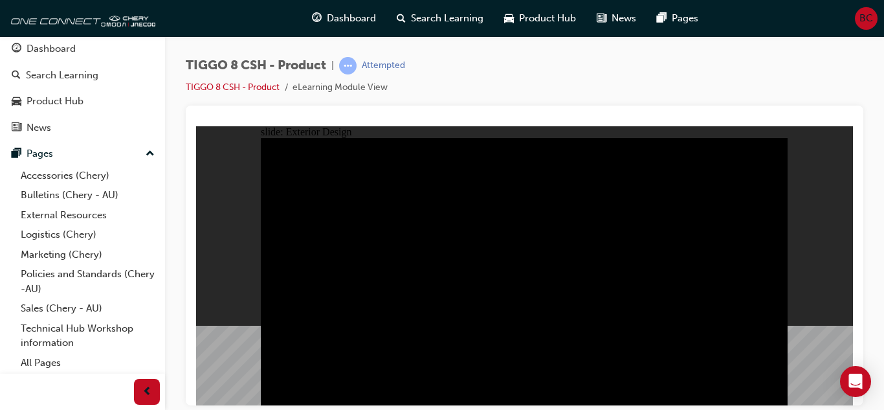
drag, startPoint x: 771, startPoint y: 139, endPoint x: 777, endPoint y: 134, distance: 7.8
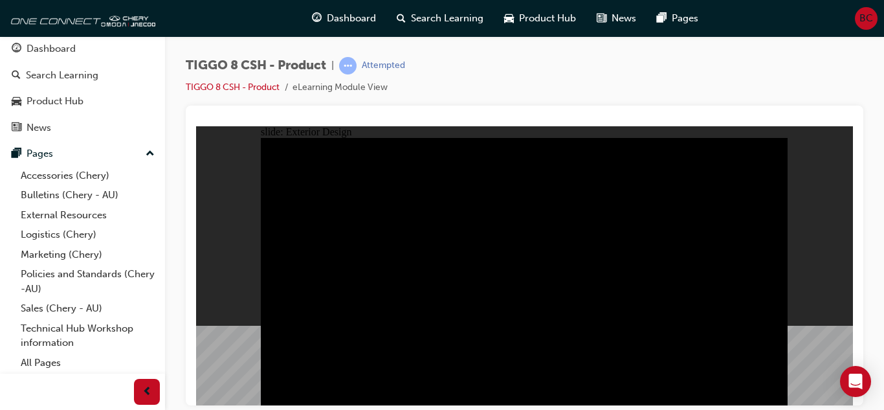
drag, startPoint x: 502, startPoint y: 319, endPoint x: 584, endPoint y: 316, distance: 82.9
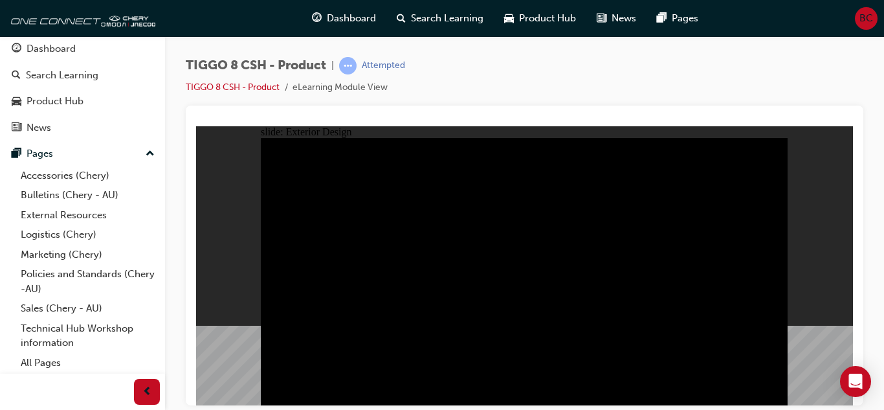
drag, startPoint x: 678, startPoint y: 298, endPoint x: 684, endPoint y: 300, distance: 7.0
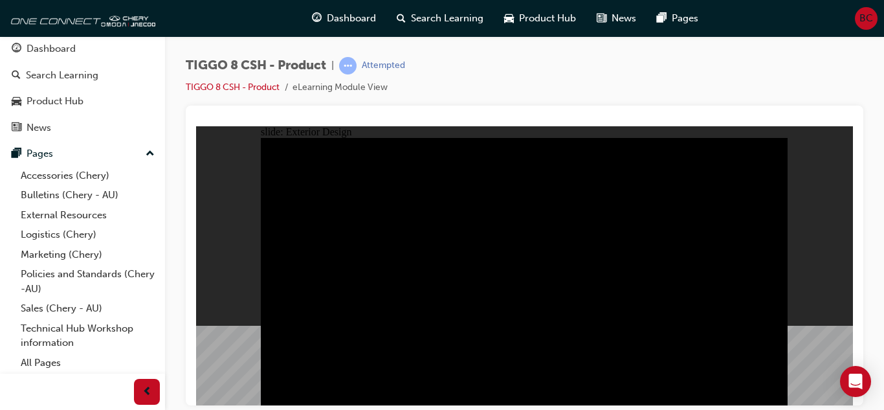
drag, startPoint x: 622, startPoint y: 142, endPoint x: 663, endPoint y: 147, distance: 41.0
drag, startPoint x: 683, startPoint y: 148, endPoint x: 685, endPoint y: 162, distance: 14.9
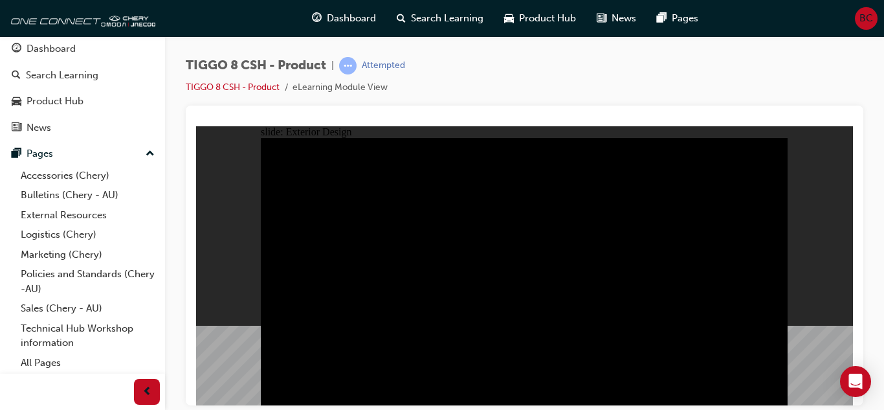
drag, startPoint x: 546, startPoint y: 250, endPoint x: 583, endPoint y: 276, distance: 45.1
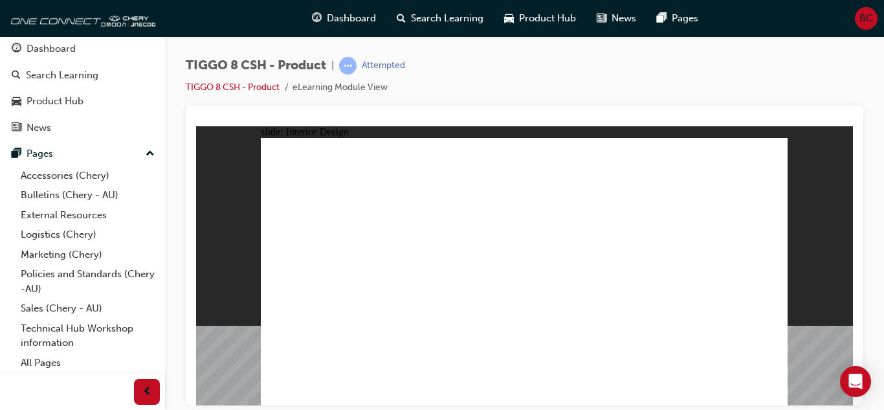
drag, startPoint x: 734, startPoint y: 391, endPoint x: 665, endPoint y: 388, distance: 68.7
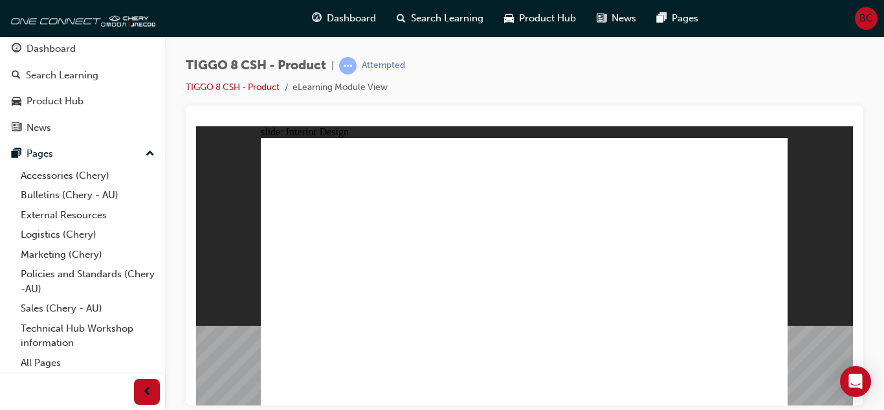
drag, startPoint x: 700, startPoint y: 392, endPoint x: 124, endPoint y: 338, distance: 578.4
click at [196, 338] on html "slide: Interior Design 15.6'' Interactive Touch Screen Powered by a Qualcomm Sn…" at bounding box center [524, 265] width 657 height 279
click at [641, 404] on html "slide: Interior Design 15.6'' Interactive Touch Screen Powered by a Qualcomm Sn…" at bounding box center [524, 265] width 657 height 279
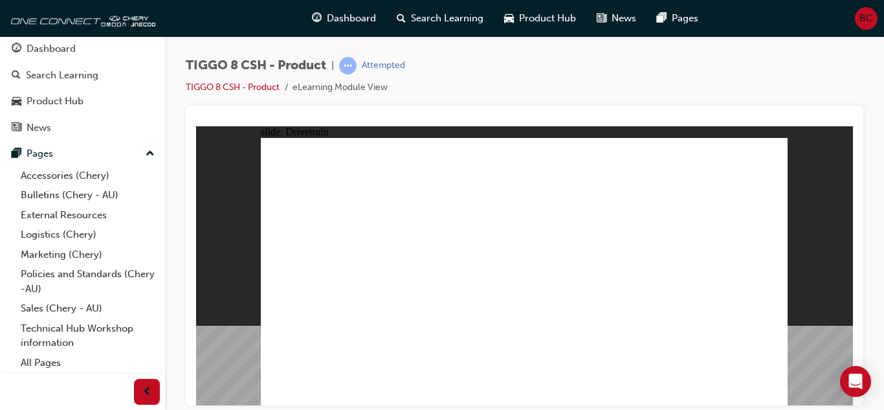
type input "24"
drag, startPoint x: 307, startPoint y: 253, endPoint x: 416, endPoint y: 263, distance: 109.2
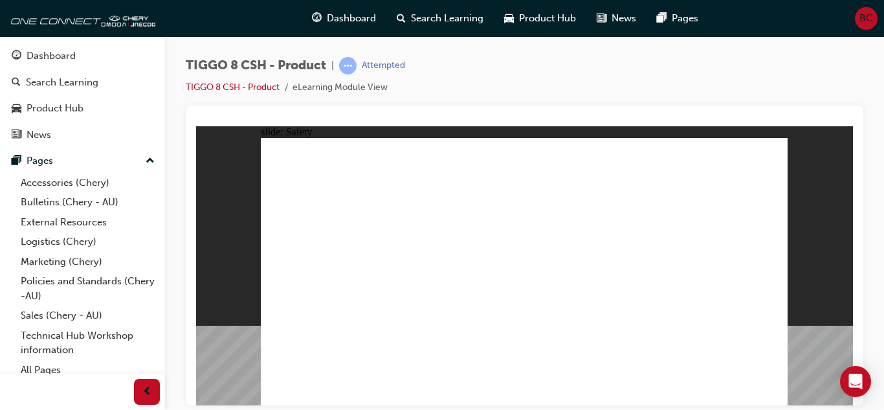
scroll to position [7, 0]
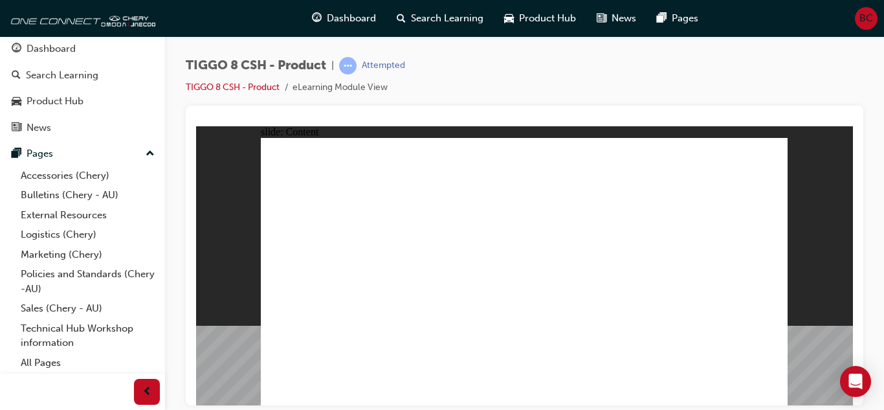
drag, startPoint x: 433, startPoint y: 178, endPoint x: 417, endPoint y: 159, distance: 25.3
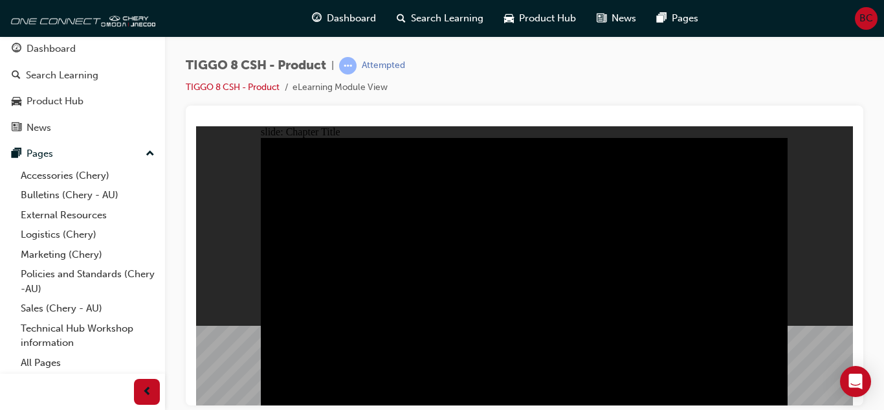
radio input "true"
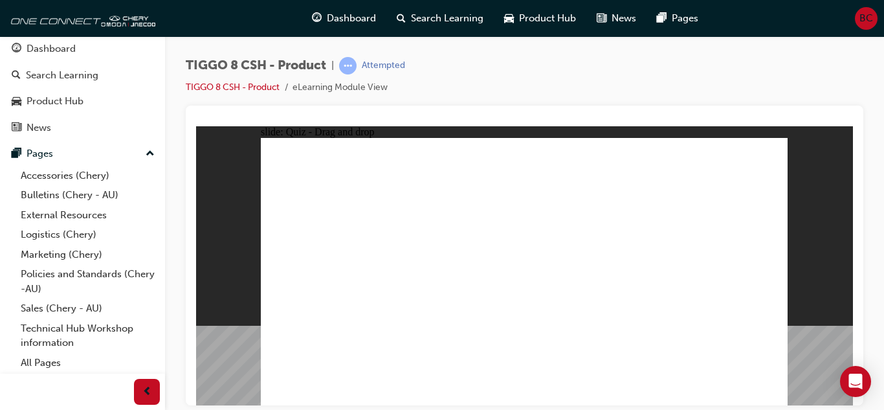
drag, startPoint x: 522, startPoint y: 159, endPoint x: 641, endPoint y: 281, distance: 170.2
drag, startPoint x: 621, startPoint y: 154, endPoint x: 429, endPoint y: 270, distance: 224.4
drag, startPoint x: 559, startPoint y: 214, endPoint x: 525, endPoint y: 277, distance: 71.5
drag, startPoint x: 746, startPoint y: 159, endPoint x: 344, endPoint y: 280, distance: 420.5
drag, startPoint x: 648, startPoint y: 221, endPoint x: 738, endPoint y: 278, distance: 106.1
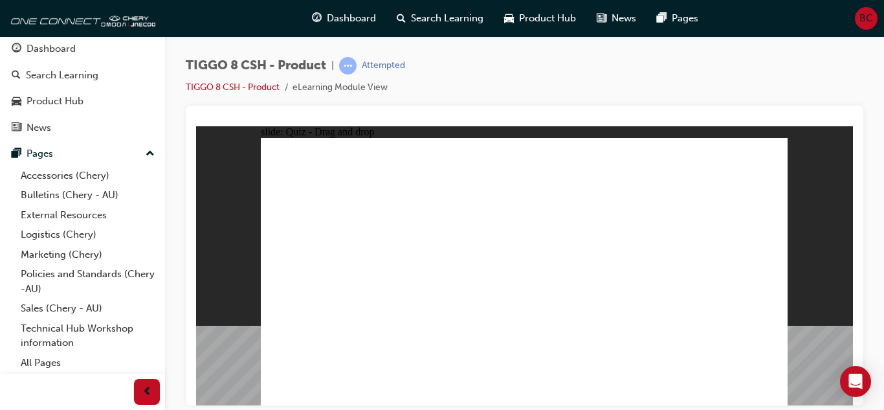
checkbox input "true"
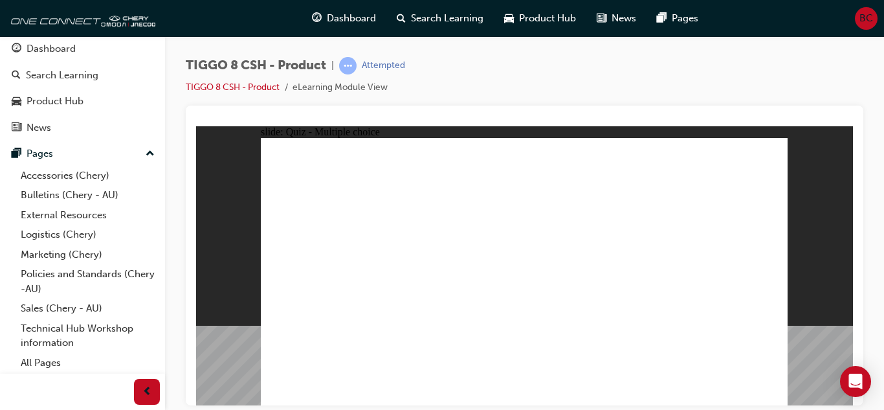
radio input "true"
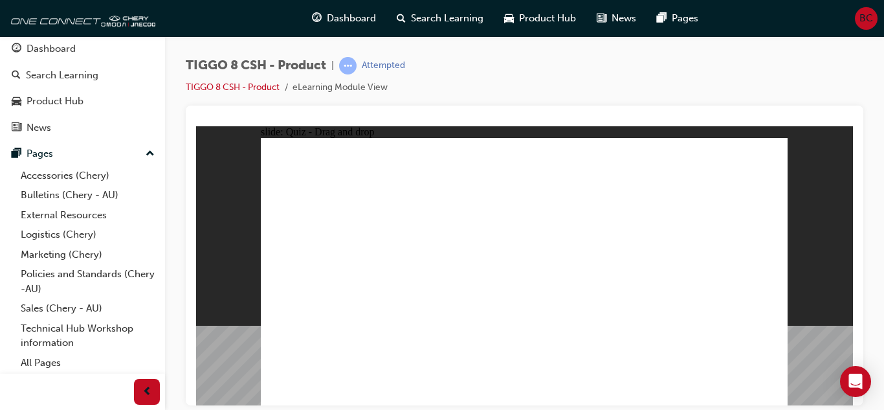
drag, startPoint x: 525, startPoint y: 159, endPoint x: 553, endPoint y: 285, distance: 129.4
drag, startPoint x: 617, startPoint y: 203, endPoint x: 541, endPoint y: 305, distance: 128.1
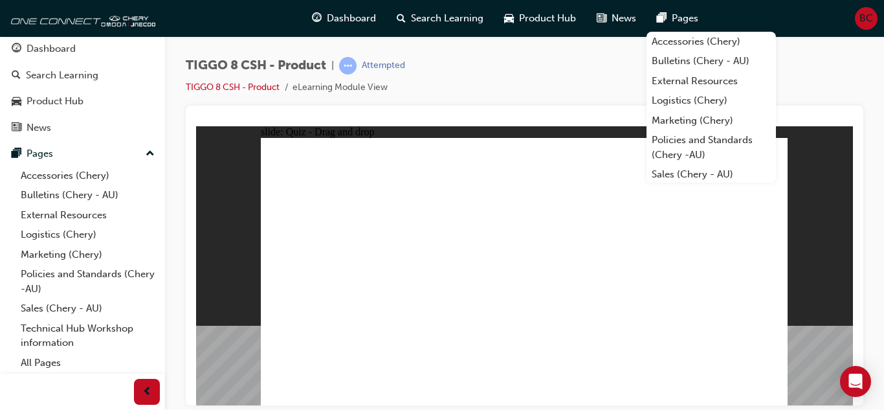
drag, startPoint x: 619, startPoint y: 182, endPoint x: 557, endPoint y: 316, distance: 147.7
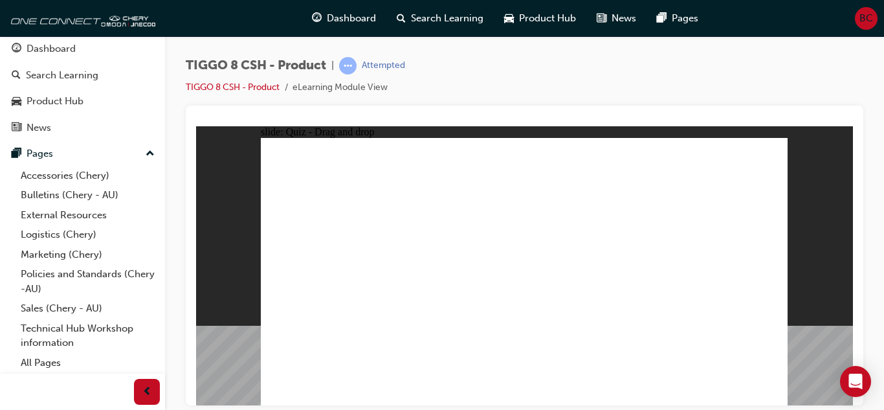
drag, startPoint x: 541, startPoint y: 179, endPoint x: 580, endPoint y: 320, distance: 145.9
drag, startPoint x: 716, startPoint y: 161, endPoint x: 561, endPoint y: 324, distance: 225.2
drag, startPoint x: 712, startPoint y: 181, endPoint x: 632, endPoint y: 315, distance: 156.5
drag, startPoint x: 629, startPoint y: 162, endPoint x: 622, endPoint y: 345, distance: 183.3
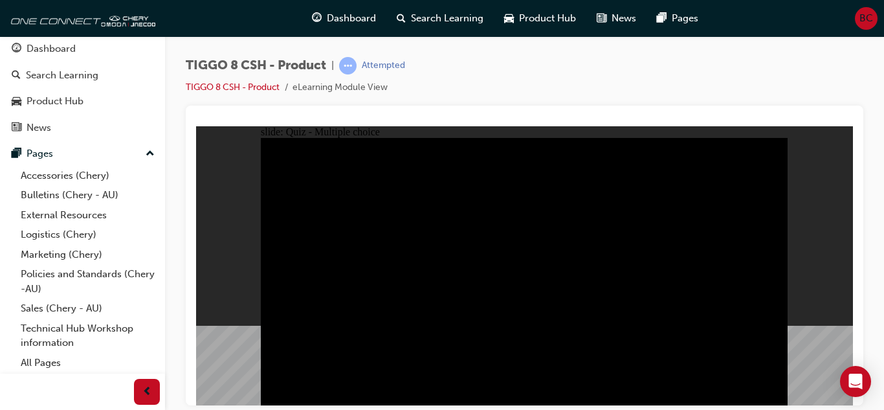
radio input "true"
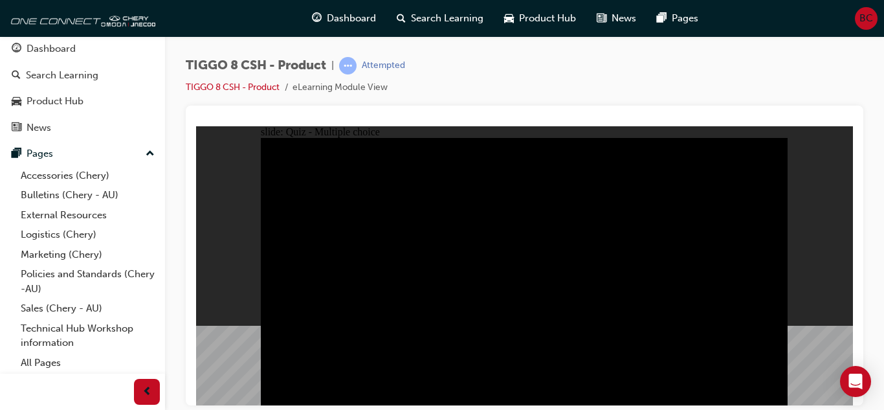
radio input "true"
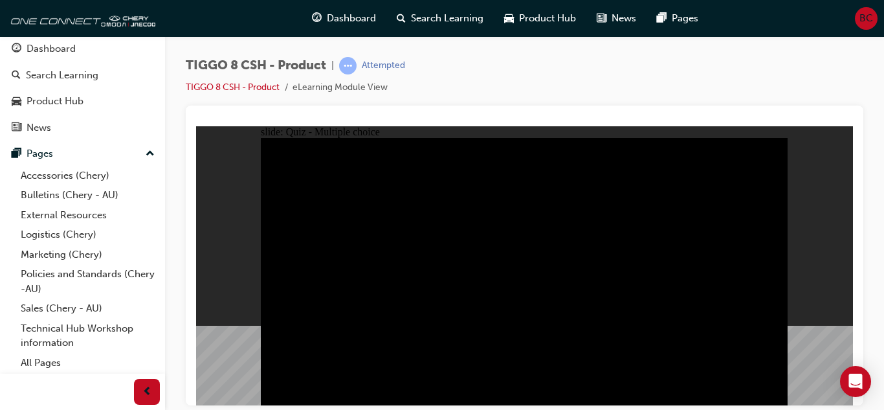
checkbox input "true"
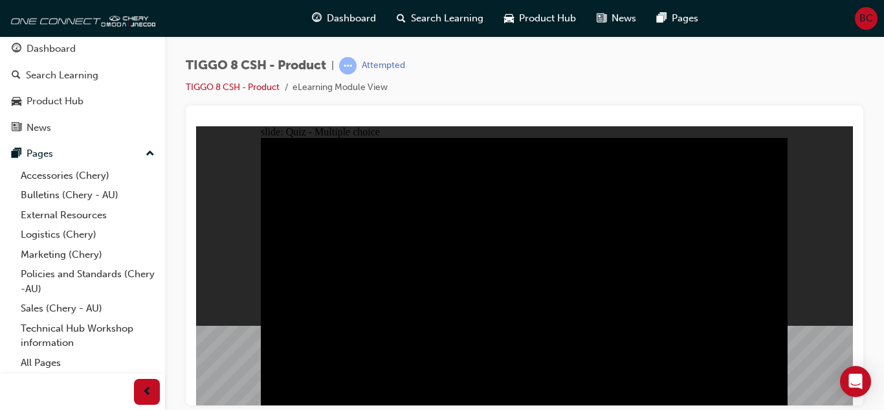
checkbox input "true"
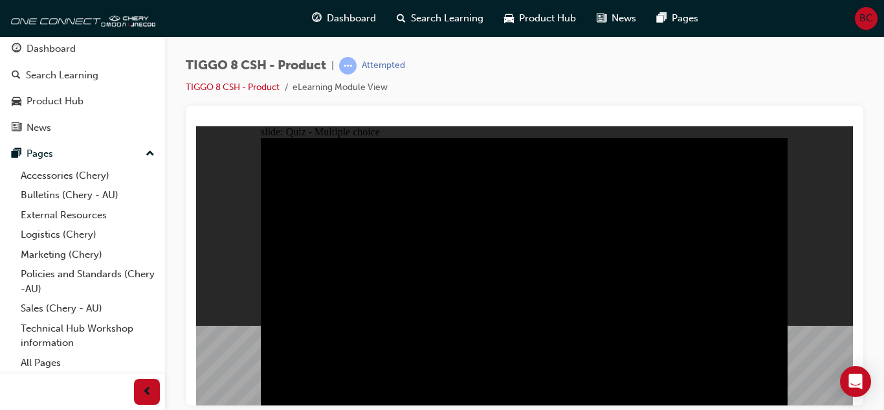
checkbox input "true"
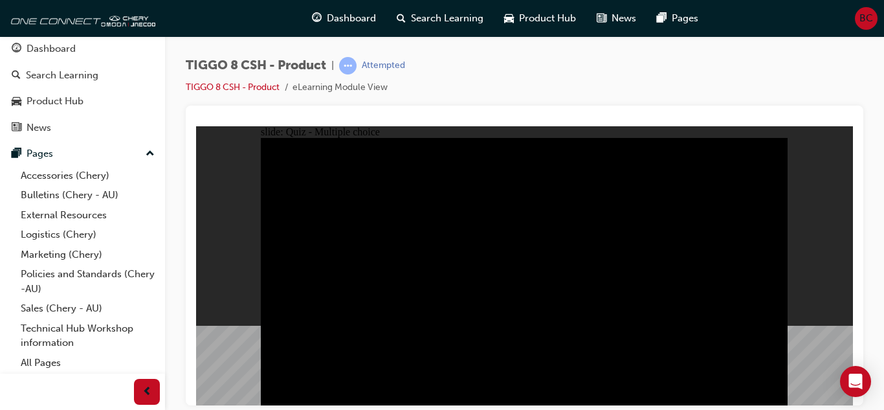
checkbox input "true"
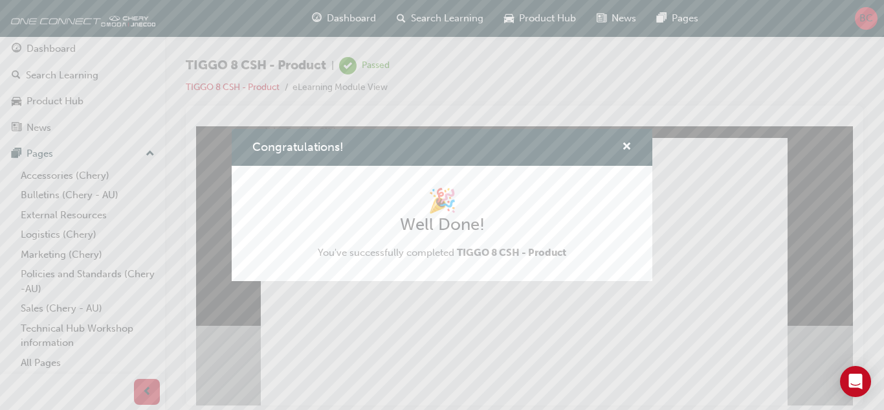
click at [621, 144] on div "Congratulations!" at bounding box center [622, 147] width 20 height 16
click at [624, 144] on span "cross-icon" at bounding box center [627, 148] width 10 height 12
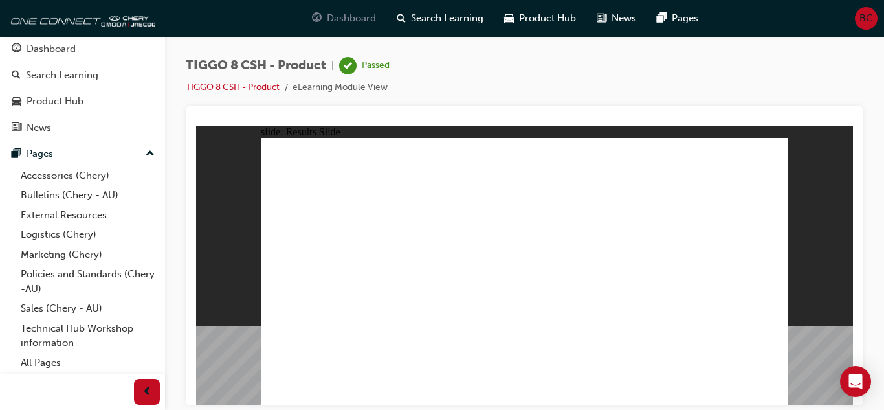
click at [368, 16] on span "Dashboard" at bounding box center [351, 18] width 49 height 15
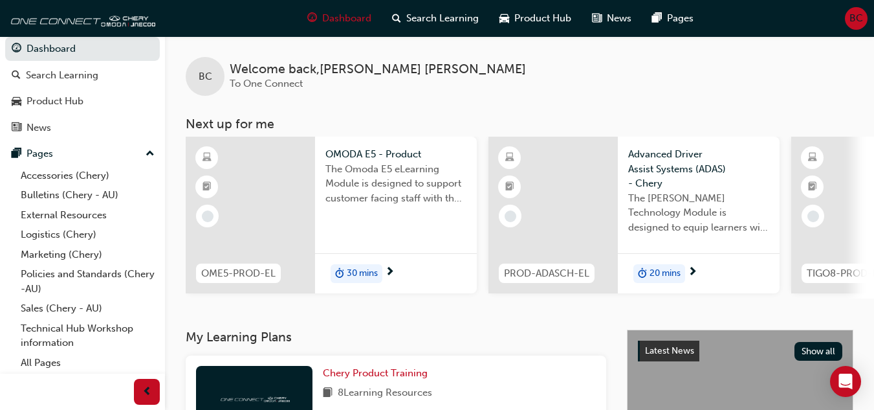
scroll to position [7, 0]
click at [364, 268] on span "30 mins" at bounding box center [362, 273] width 31 height 15
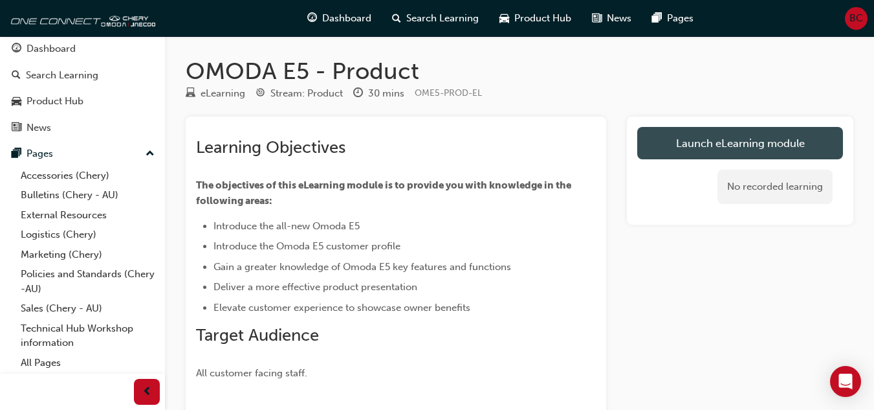
click at [749, 138] on link "Launch eLearning module" at bounding box center [740, 143] width 206 height 32
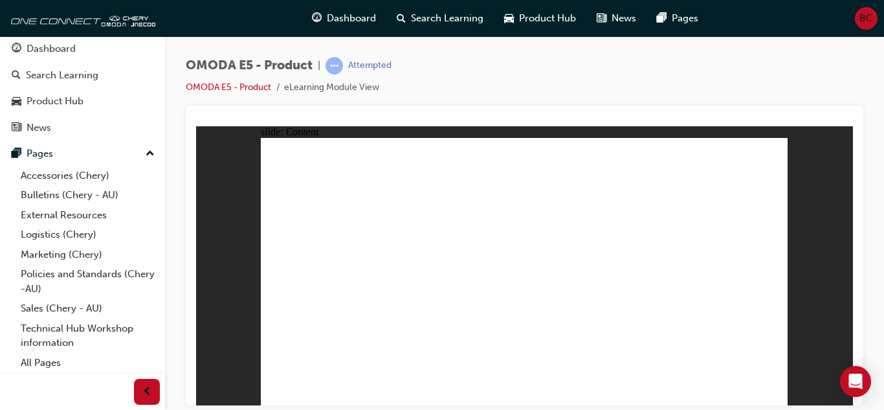
drag, startPoint x: 757, startPoint y: 151, endPoint x: 746, endPoint y: 159, distance: 13.5
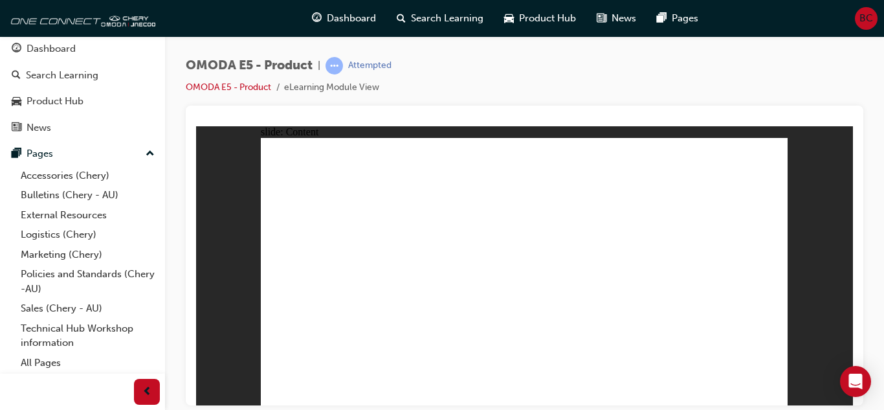
drag, startPoint x: 562, startPoint y: 217, endPoint x: 590, endPoint y: 219, distance: 27.9
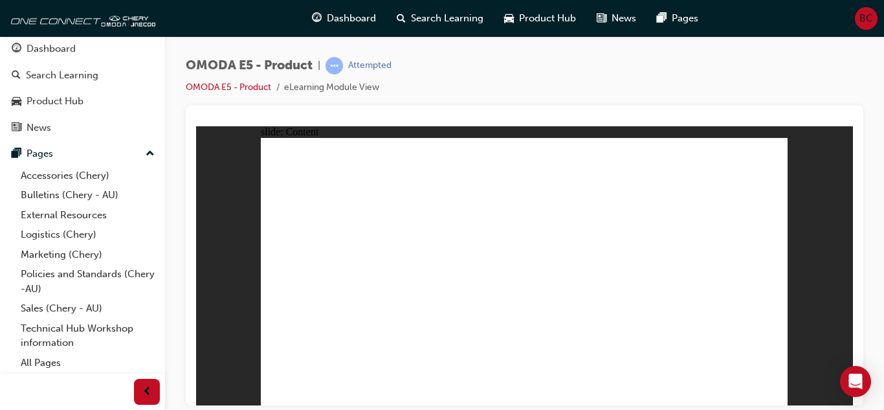
drag, startPoint x: 694, startPoint y: 220, endPoint x: 716, endPoint y: 219, distance: 22.0
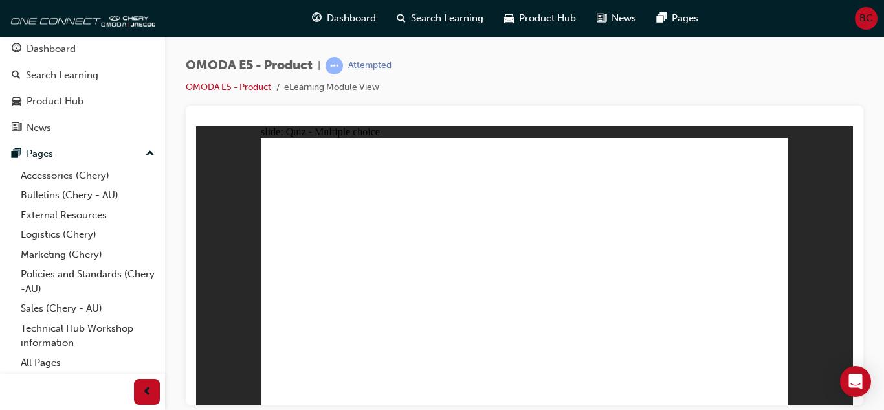
radio input "false"
radio input "true"
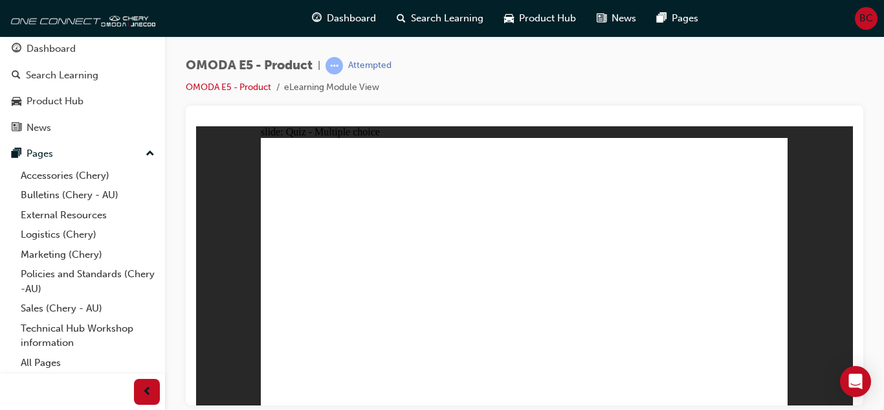
radio input "false"
radio input "true"
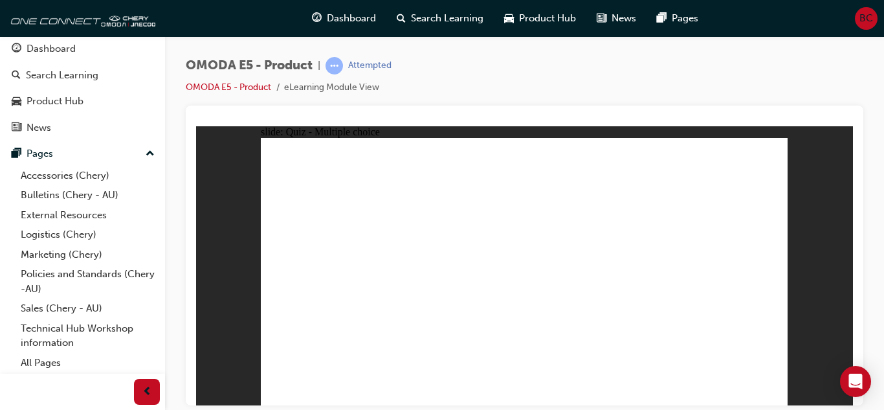
radio input "true"
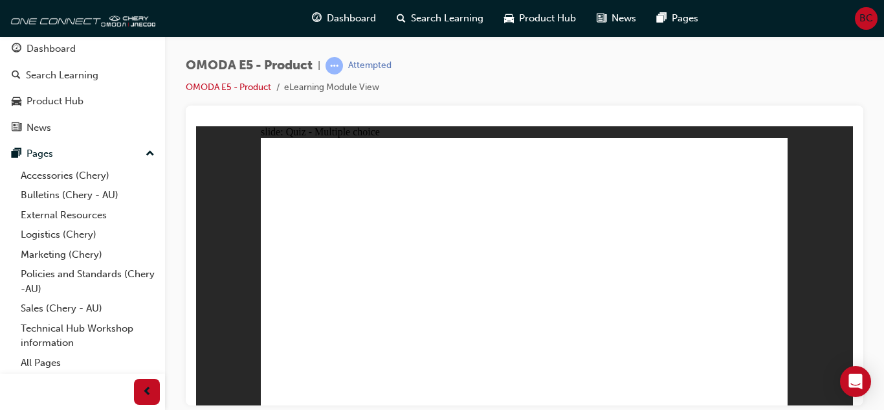
radio input "true"
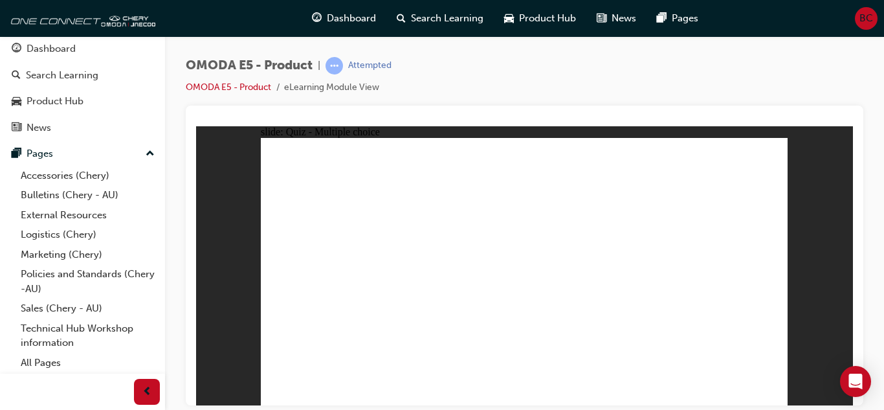
radio input "true"
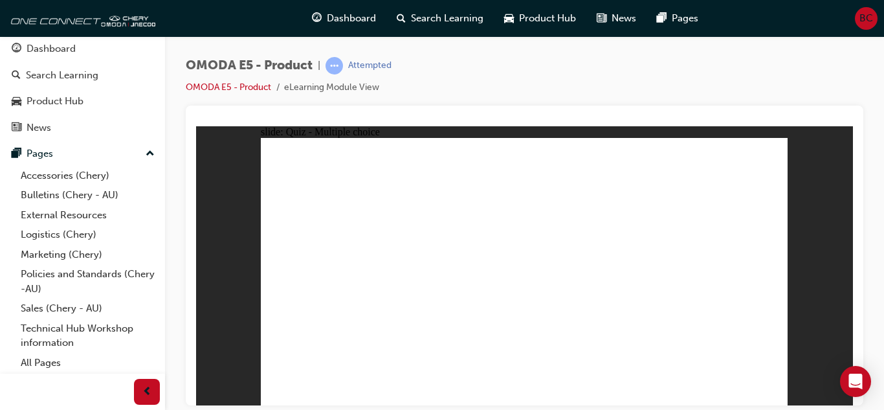
radio input "true"
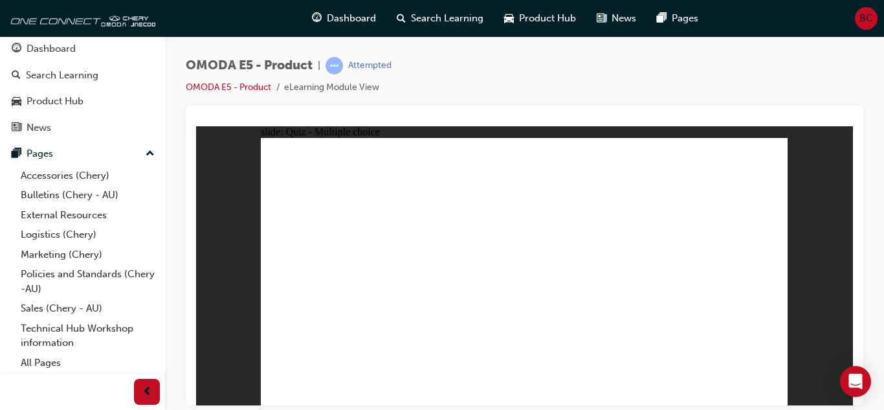
radio input "true"
drag, startPoint x: 514, startPoint y: 323, endPoint x: 516, endPoint y: 315, distance: 7.9
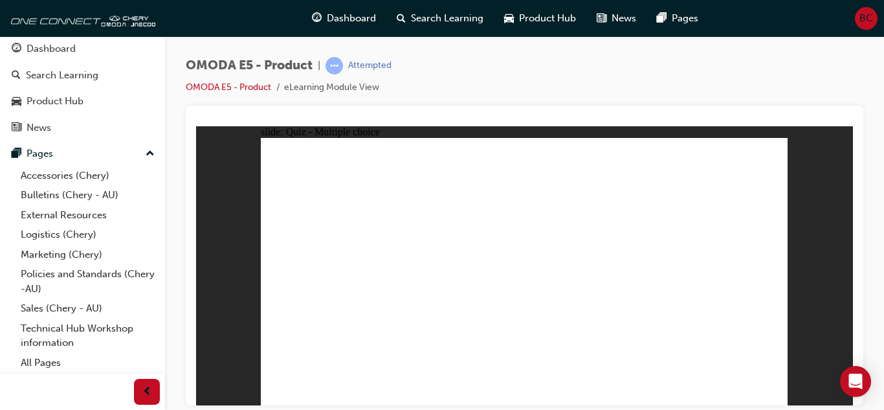
radio input "true"
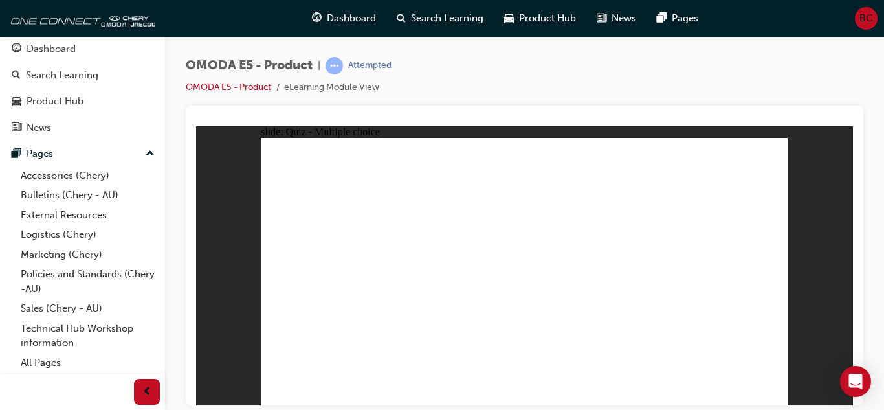
radio input "true"
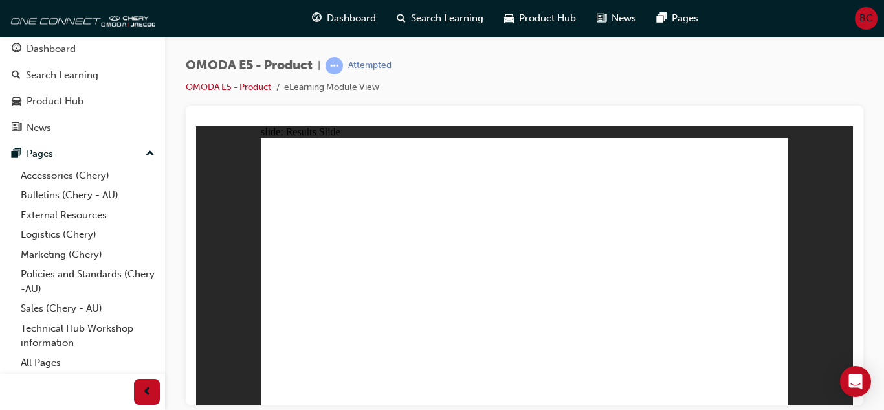
radio input "true"
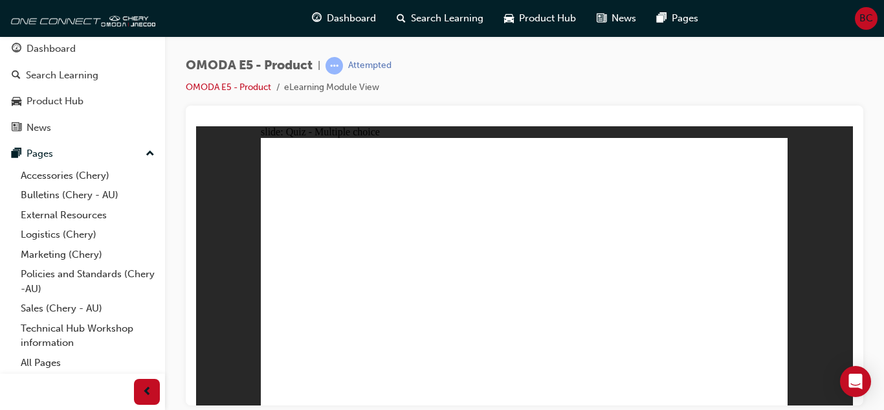
radio input "true"
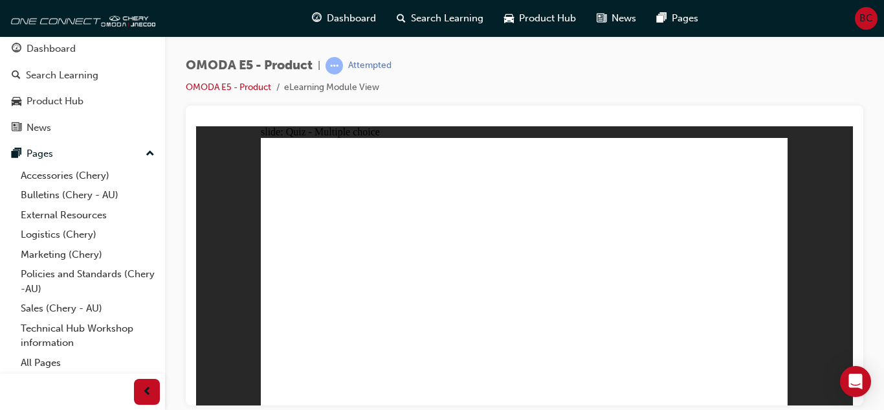
radio input "true"
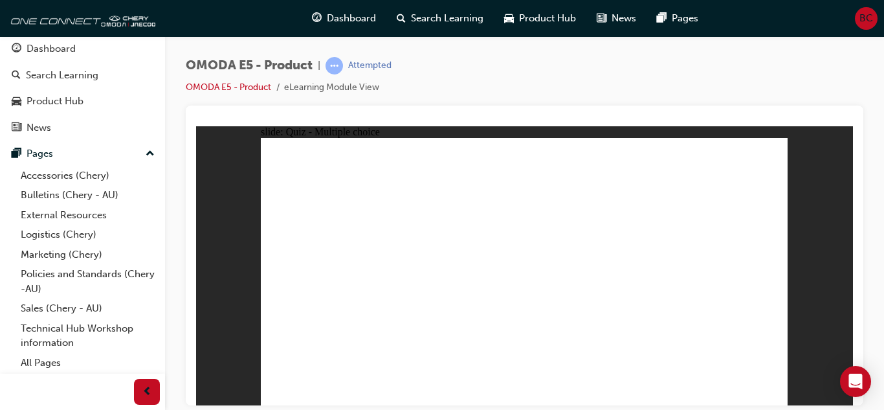
radio input "true"
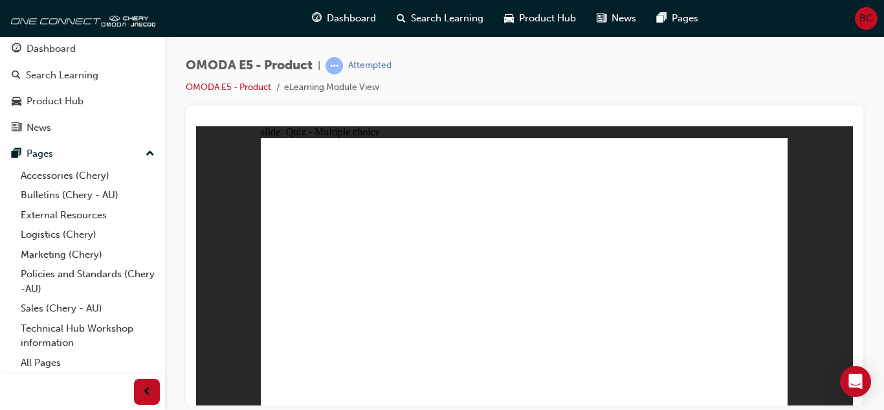
radio input "true"
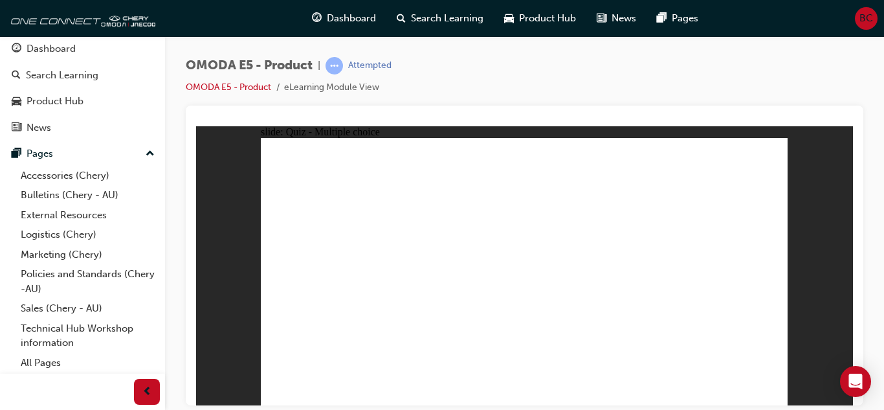
radio input "true"
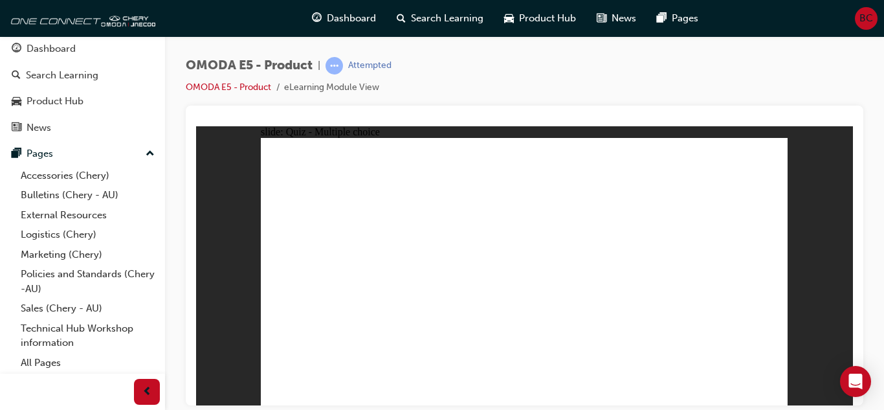
radio input "true"
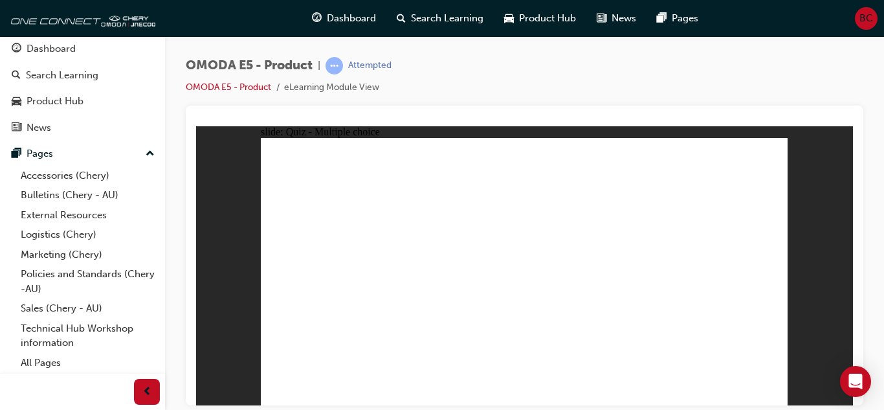
radio input "true"
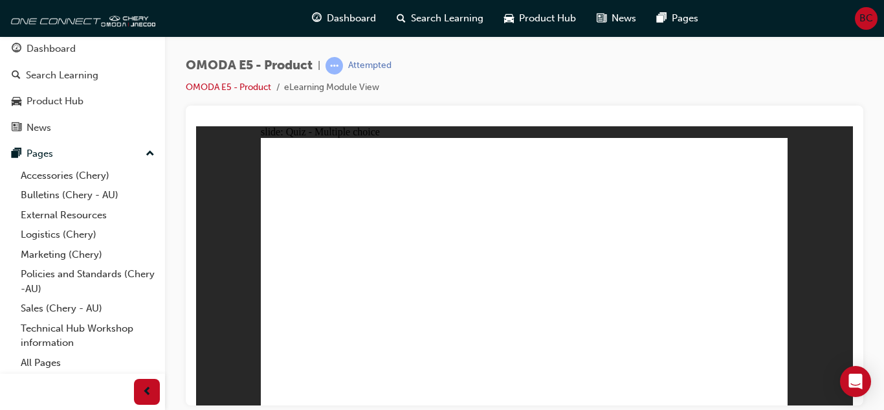
radio input "true"
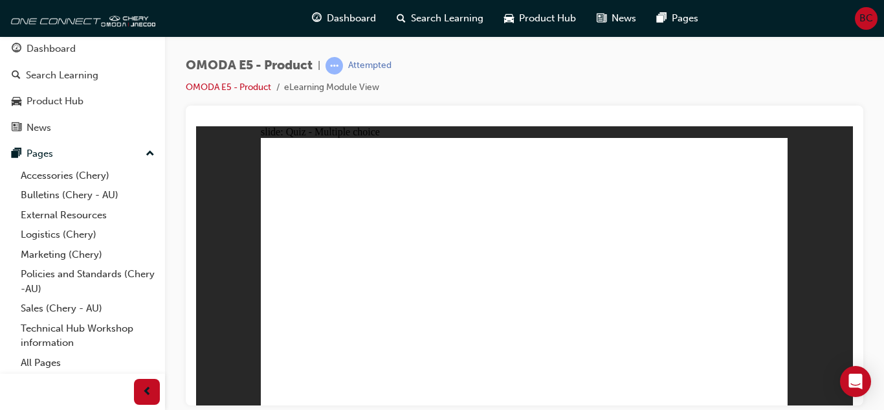
radio input "true"
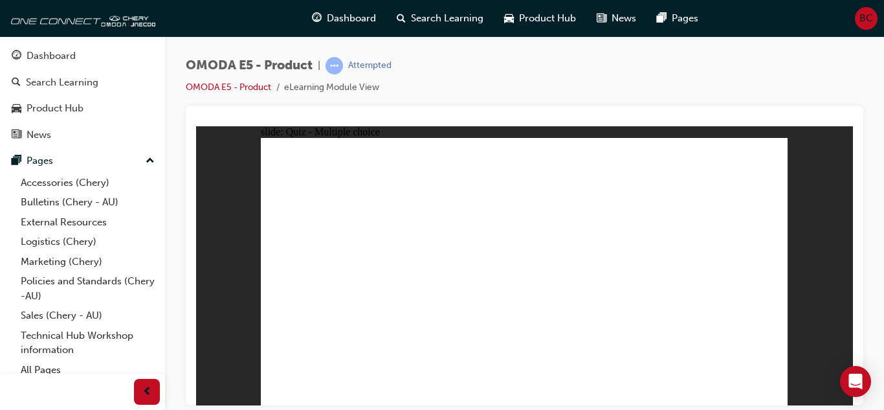
scroll to position [7, 0]
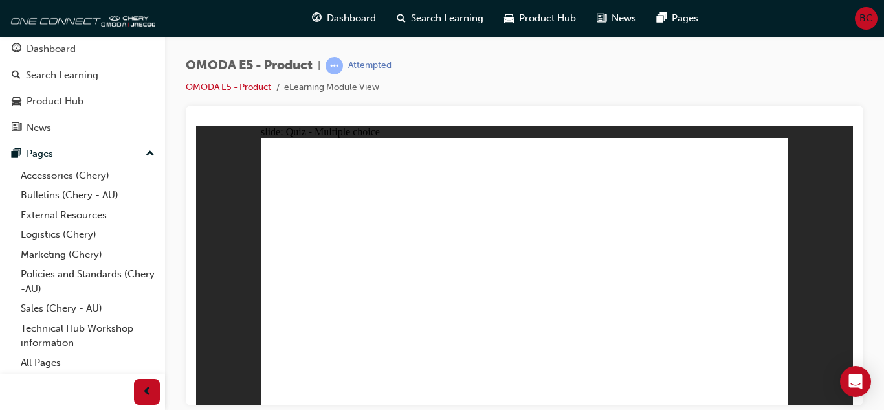
radio input "true"
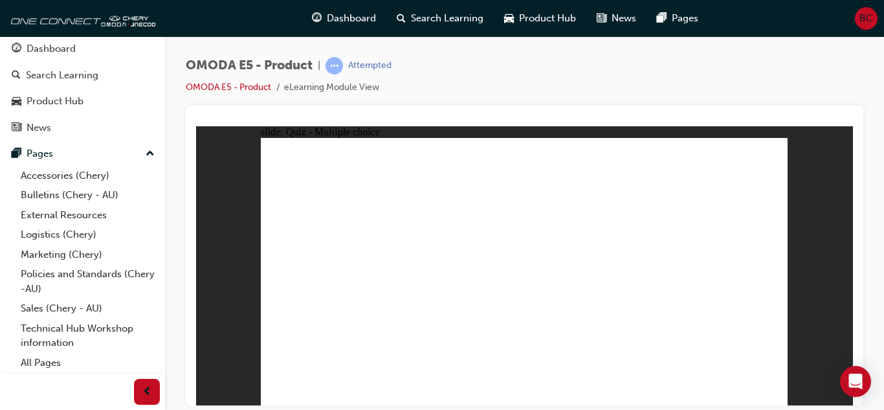
radio input "true"
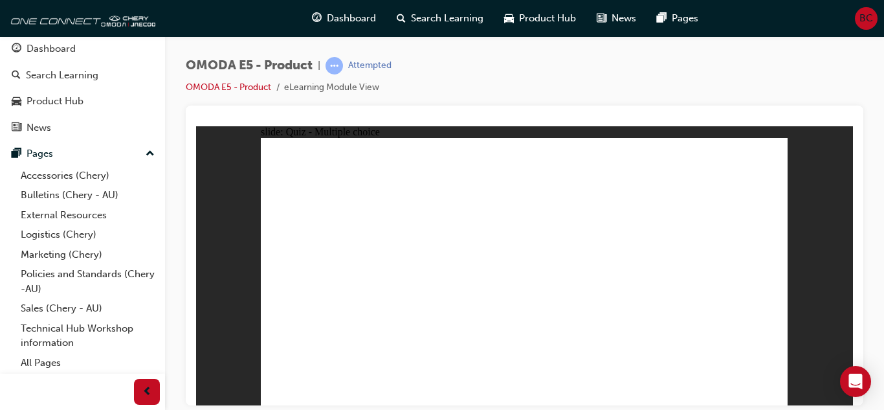
radio input "true"
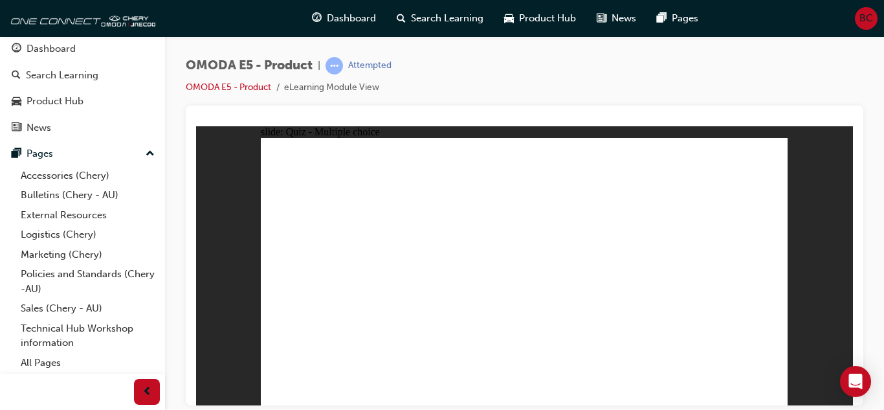
radio input "true"
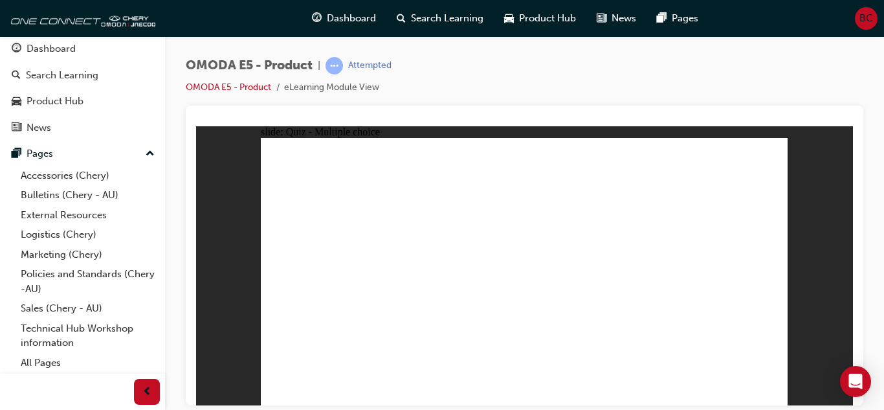
radio input "true"
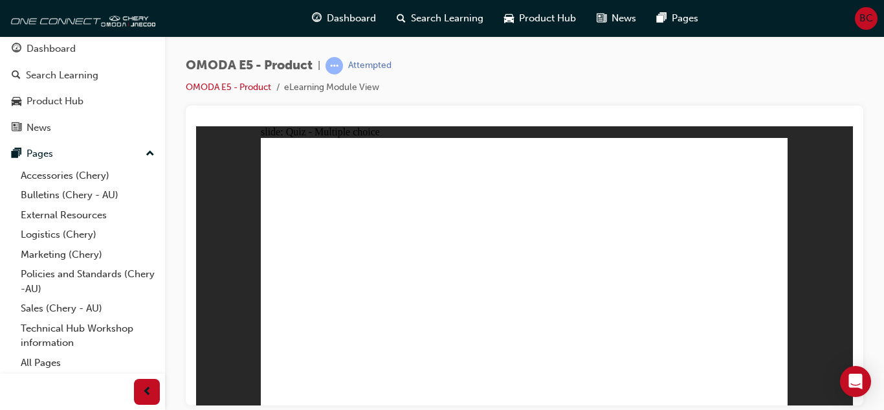
radio input "true"
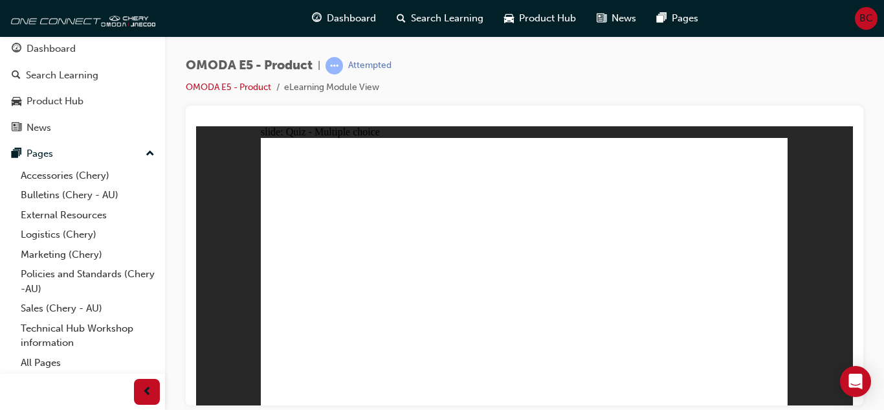
radio input "true"
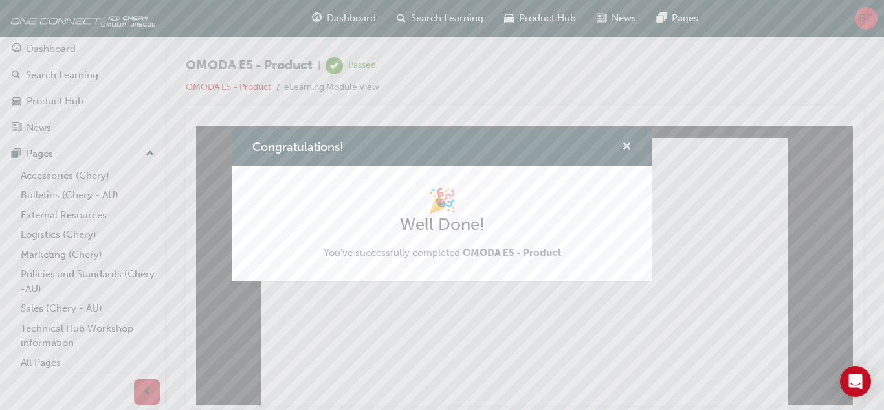
click at [624, 144] on span "cross-icon" at bounding box center [627, 148] width 10 height 12
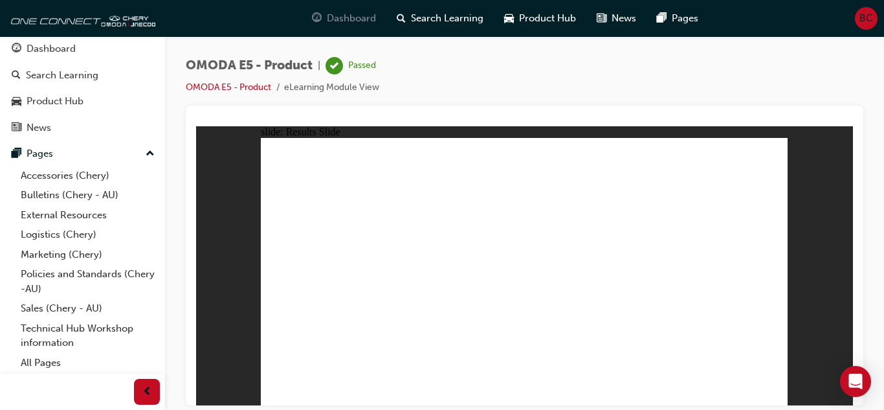
click at [351, 17] on span "Dashboard" at bounding box center [351, 18] width 49 height 15
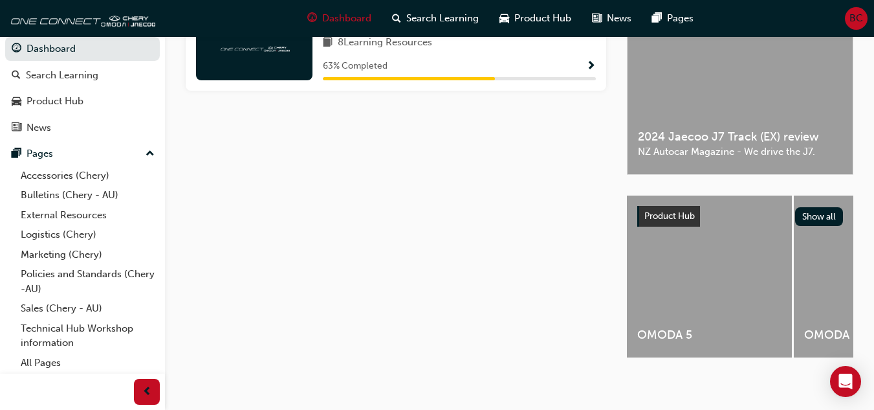
scroll to position [364, 0]
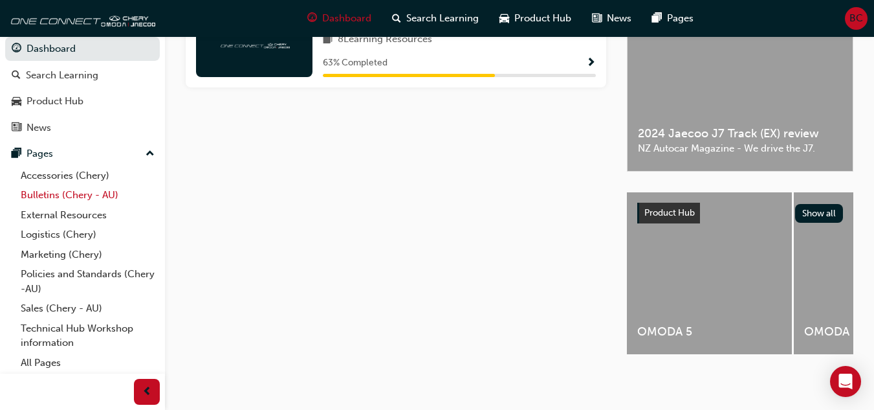
click at [43, 195] on link "Bulletins (Chery - AU)" at bounding box center [88, 195] width 144 height 20
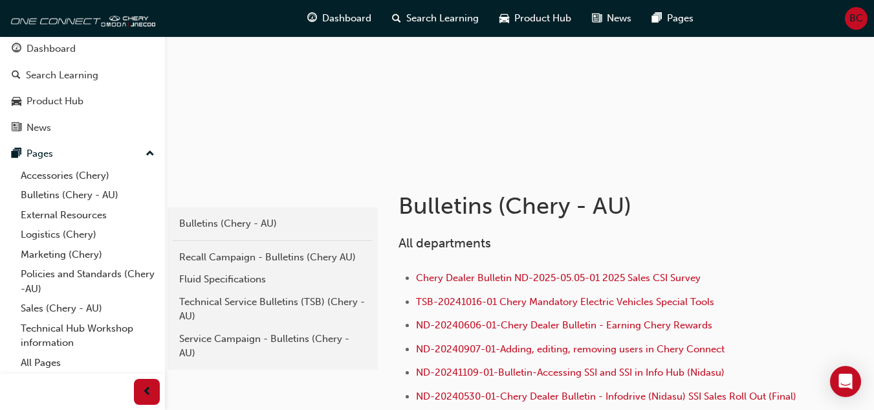
scroll to position [129, 0]
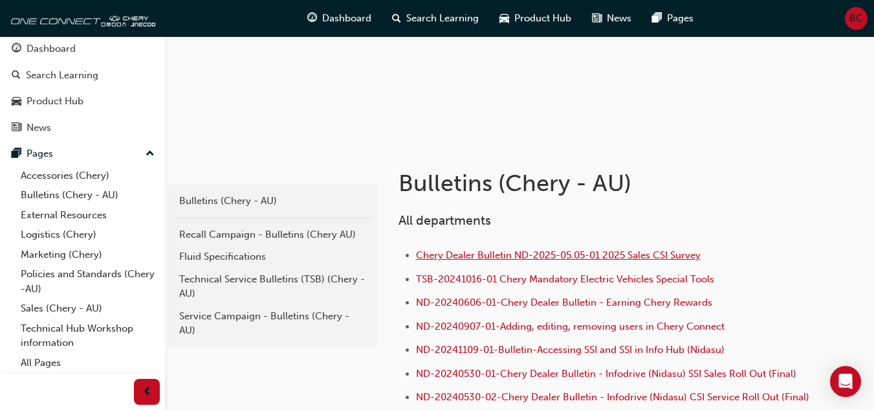
click at [497, 258] on span "Chery Dealer Bulletin ND-2025-05.05-01 2025 Sales CSI Survey" at bounding box center [558, 255] width 285 height 12
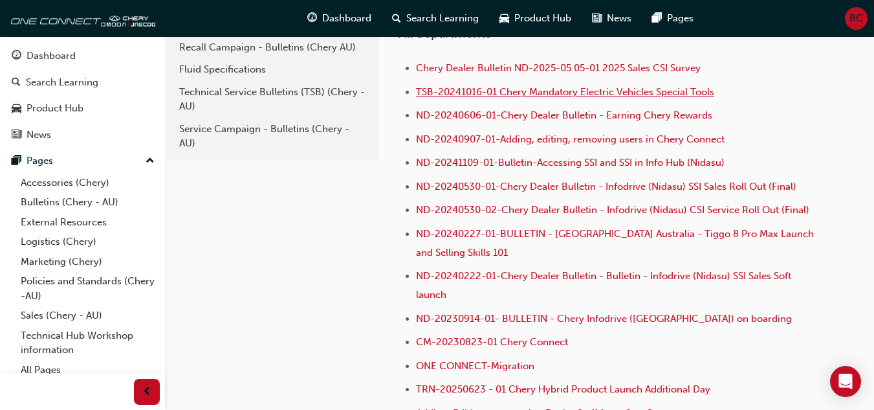
scroll to position [324, 0]
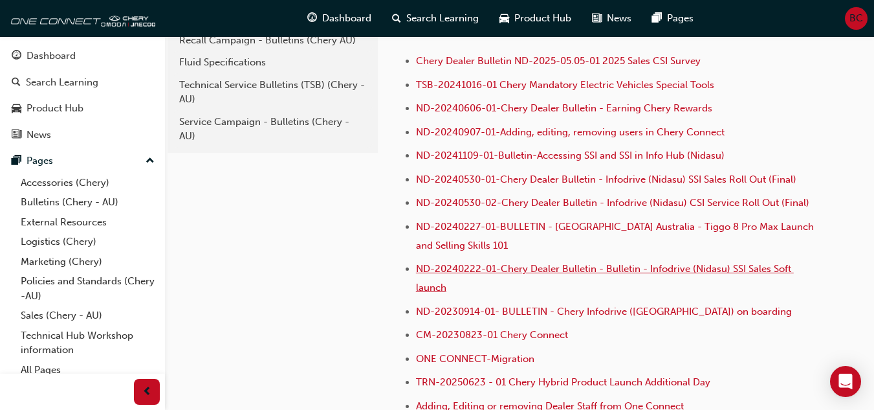
click at [488, 267] on span "ND-20240222-01-Chery Dealer Bulletin - Bulletin - Infodrive (Nidasu) SSI Sales …" at bounding box center [605, 278] width 378 height 30
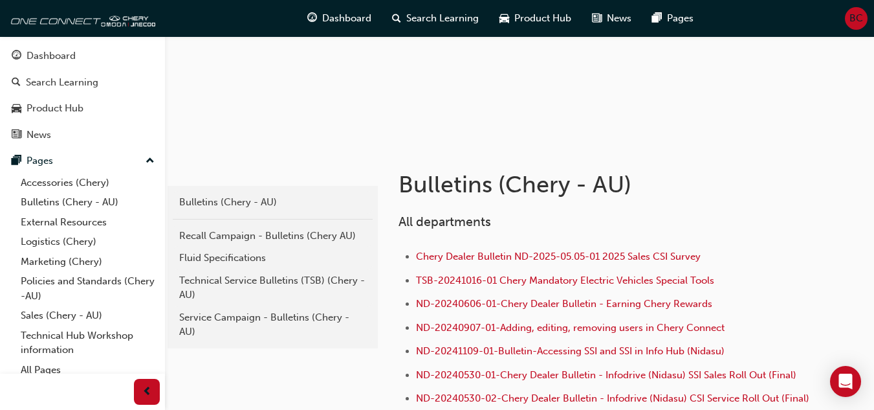
scroll to position [129, 0]
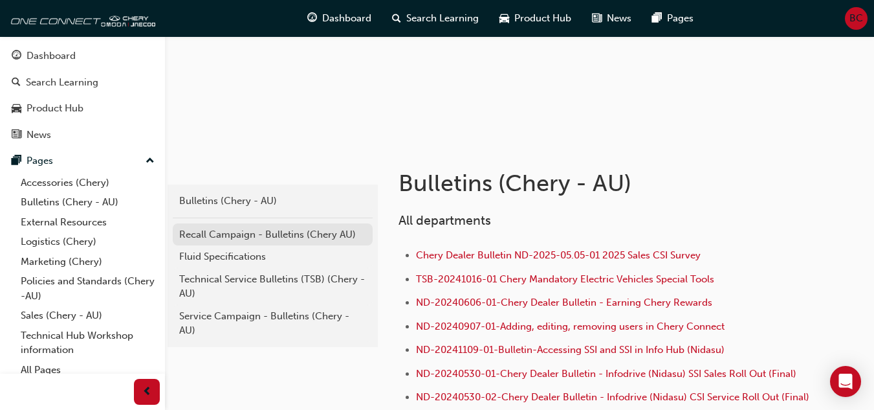
click at [252, 233] on div "Recall Campaign - Bulletins (Chery AU)" at bounding box center [272, 234] width 187 height 15
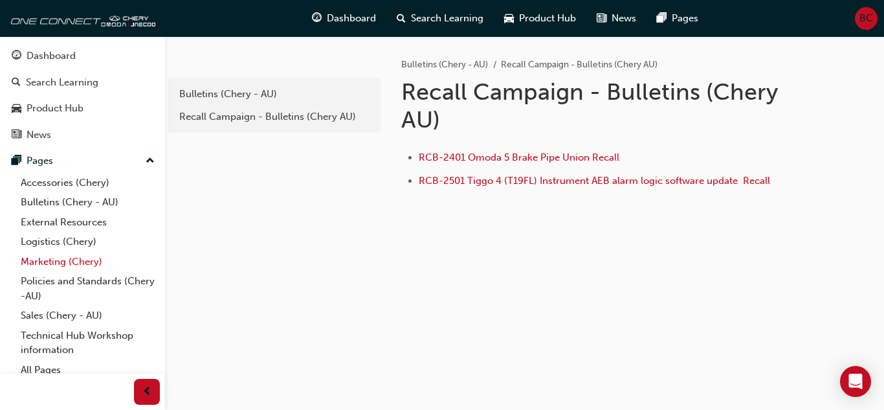
click at [44, 258] on link "Marketing (Chery)" at bounding box center [88, 262] width 144 height 20
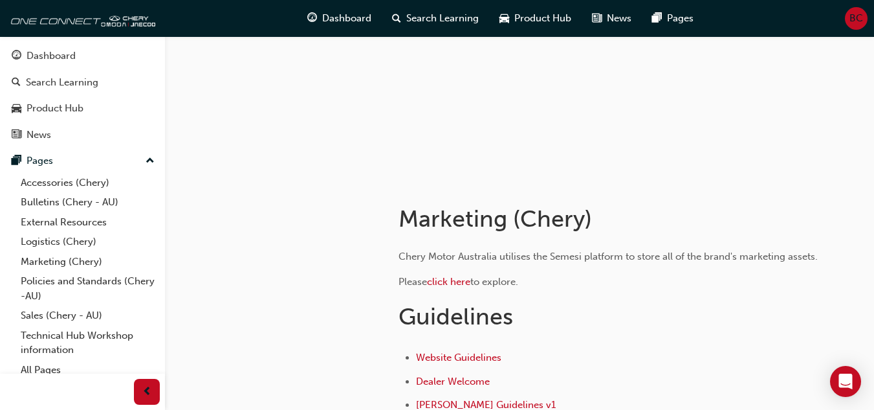
scroll to position [194, 0]
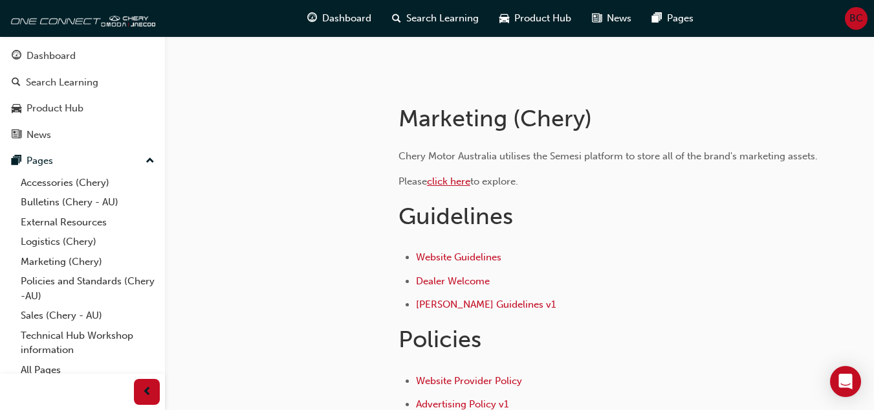
click at [460, 183] on span "click here" at bounding box center [448, 181] width 43 height 12
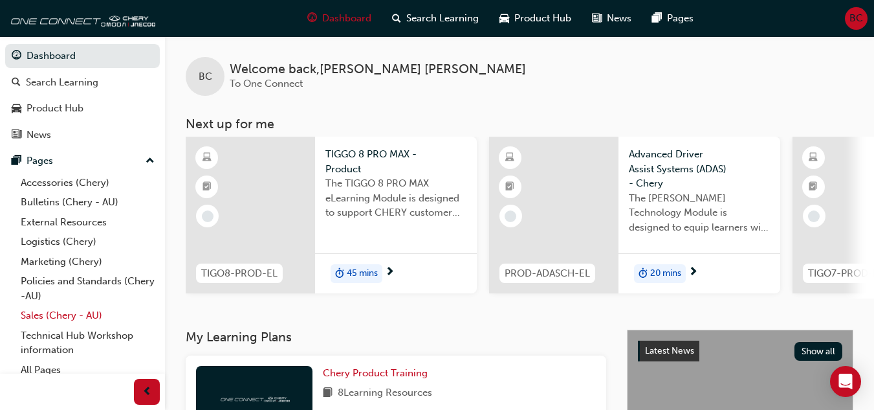
click at [50, 310] on link "Sales (Chery - AU)" at bounding box center [88, 315] width 144 height 20
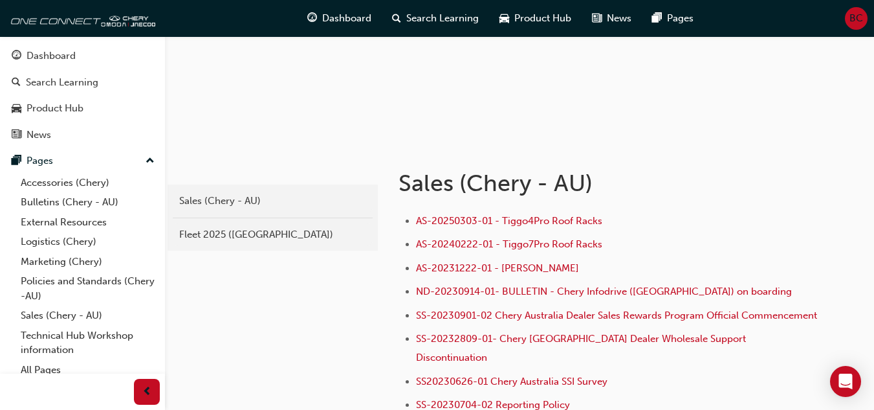
scroll to position [194, 0]
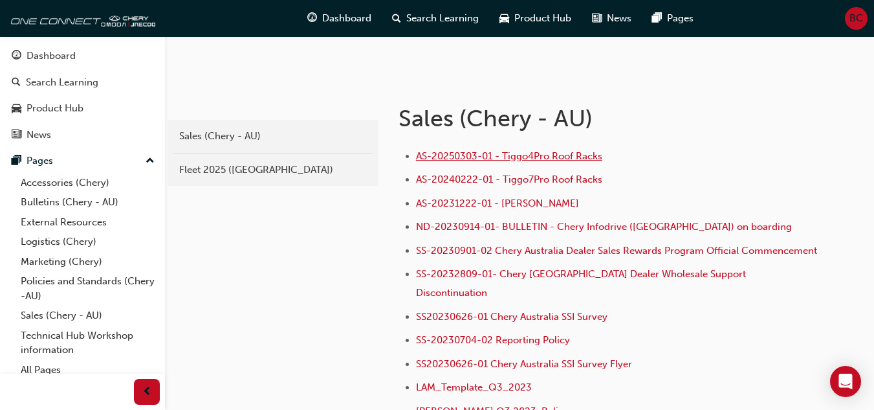
click at [516, 153] on span "AS-20250303-01 - Tiggo4Pro Roof Racks" at bounding box center [509, 156] width 186 height 12
